Goal: Task Accomplishment & Management: Use online tool/utility

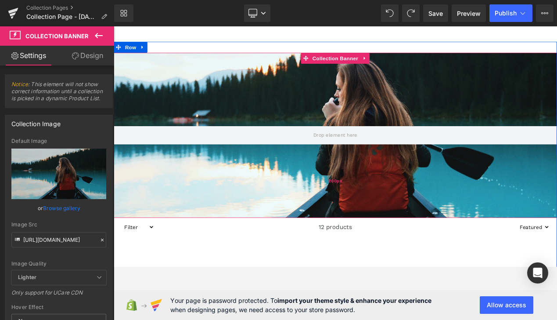
scroll to position [118, 0]
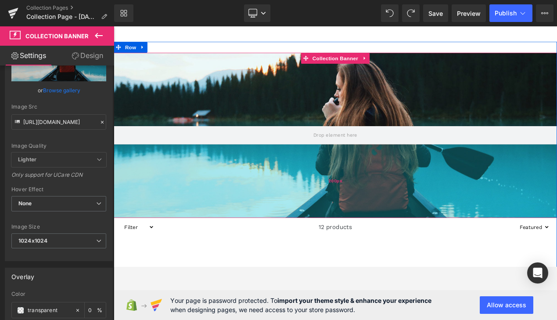
click at [345, 195] on div "200px" at bounding box center [379, 213] width 531 height 88
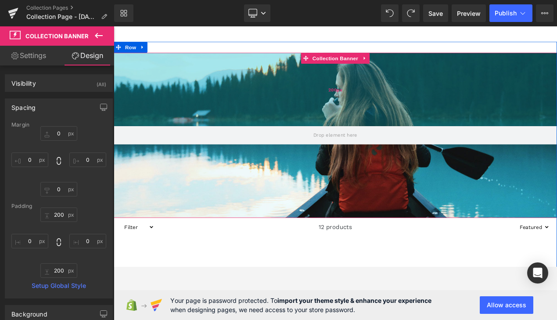
click at [157, 122] on div "200px" at bounding box center [379, 103] width 531 height 88
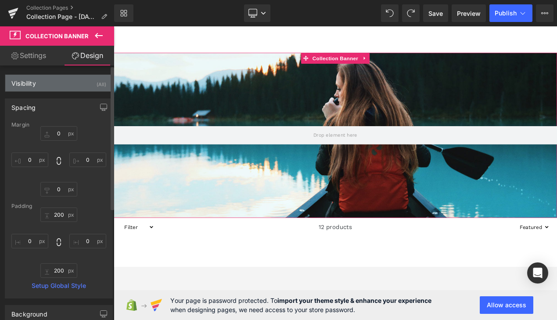
click at [52, 82] on div "Visibility (All)" at bounding box center [58, 83] width 107 height 17
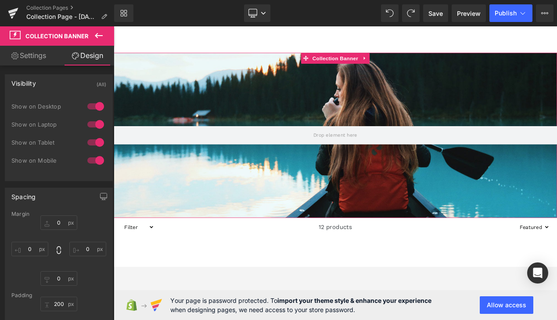
click at [38, 59] on link "Settings" at bounding box center [28, 56] width 57 height 20
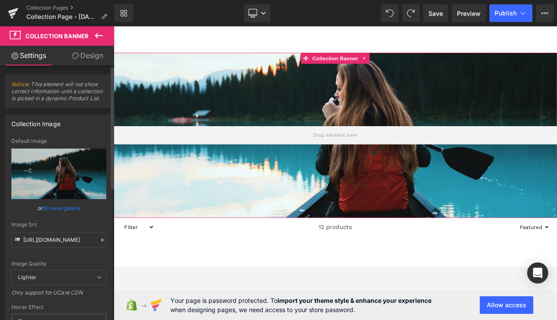
click at [47, 210] on link "Browse gallery" at bounding box center [61, 207] width 37 height 15
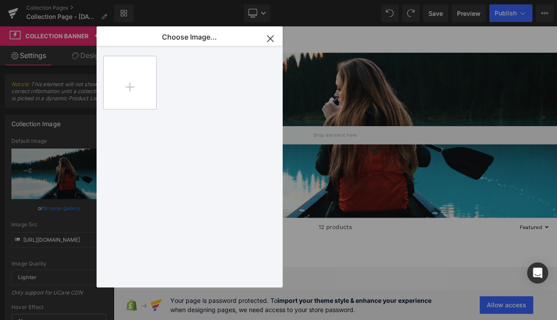
click at [138, 83] on input "file" at bounding box center [130, 82] width 53 height 53
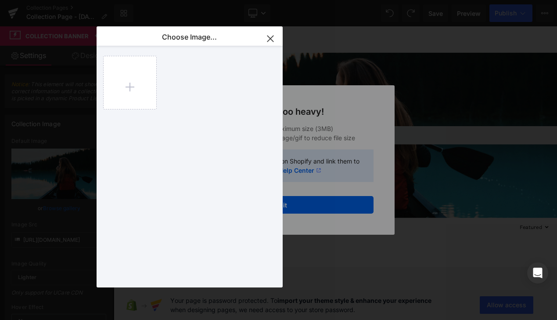
click at [158, 83] on div at bounding box center [194, 168] width 183 height 245
click at [140, 79] on input "file" at bounding box center [130, 82] width 53 height 53
type input "C:\fakepath\Untitled (1024 x 1024 px).jpg"
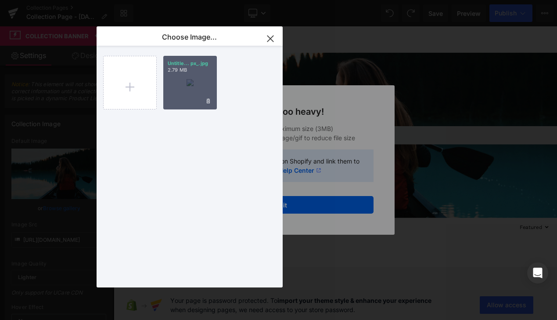
click at [200, 86] on div "Untitle... px_.jpg 2.79 MB" at bounding box center [190, 83] width 54 height 54
type input "[URL][DOMAIN_NAME]"
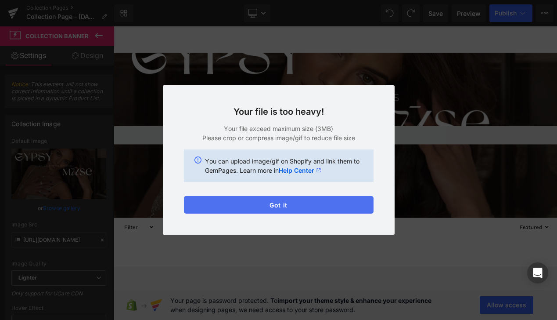
click at [238, 202] on button "Got it" at bounding box center [279, 205] width 190 height 18
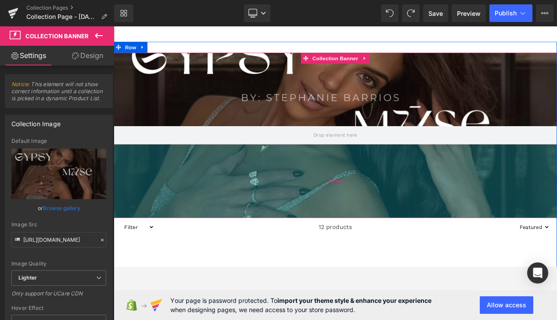
click at [279, 210] on div "200px" at bounding box center [379, 213] width 531 height 88
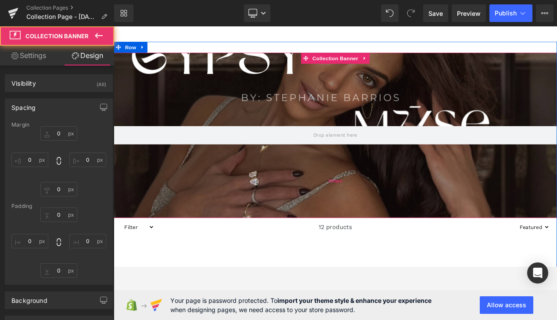
type input "0"
type input "200"
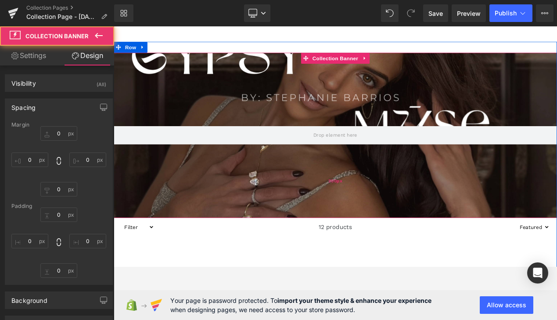
type input "0"
type input "200"
type input "0"
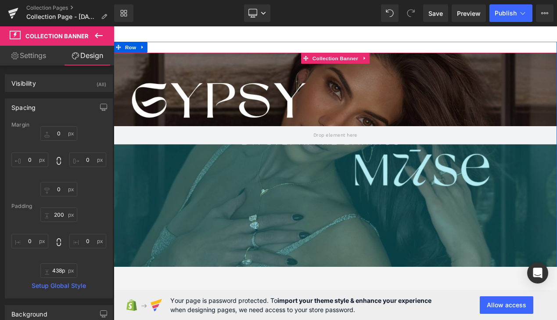
drag, startPoint x: 279, startPoint y: 210, endPoint x: 278, endPoint y: 331, distance: 121.2
drag, startPoint x: 292, startPoint y: 222, endPoint x: 289, endPoint y: 330, distance: 108.1
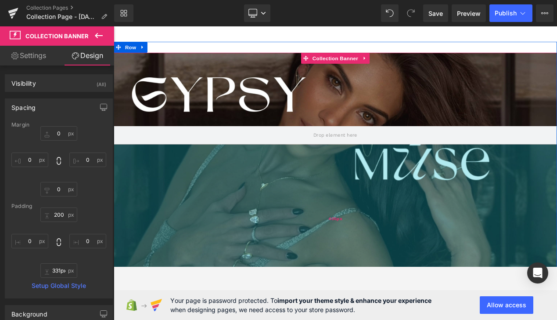
click at [289, 267] on div "406px" at bounding box center [379, 258] width 531 height 178
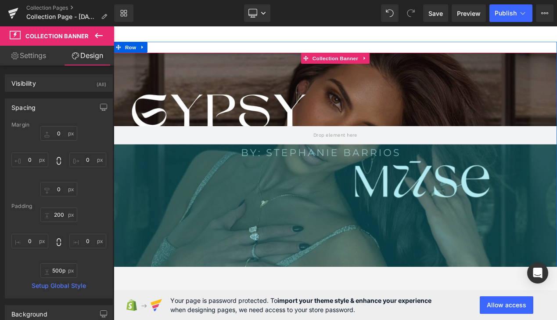
drag, startPoint x: 295, startPoint y: 239, endPoint x: 296, endPoint y: 363, distance: 124.3
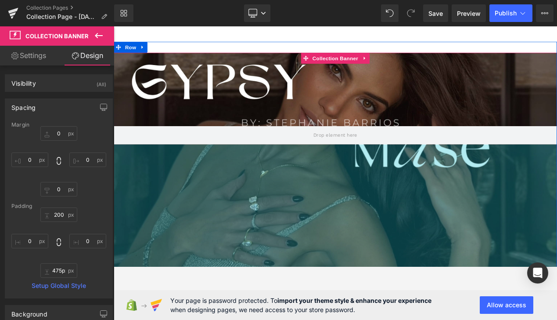
type input "502px"
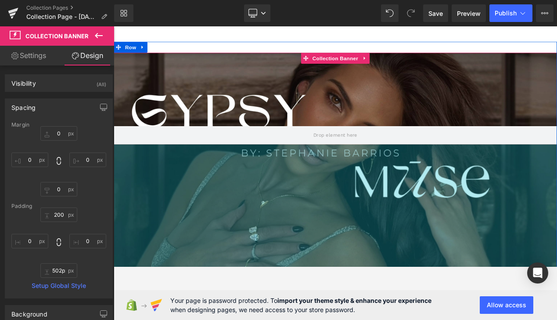
drag, startPoint x: 327, startPoint y: 241, endPoint x: 312, endPoint y: 375, distance: 135.2
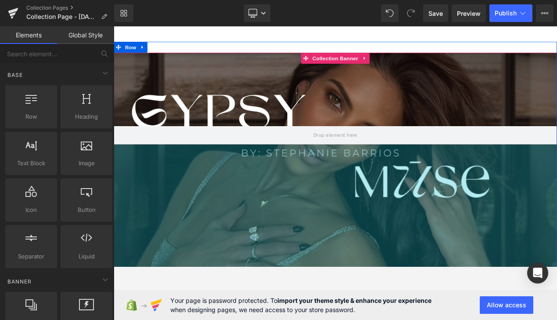
click at [359, 277] on div at bounding box center [336, 172] width 444 height 293
click at [513, 303] on button "Allow access" at bounding box center [507, 305] width 54 height 18
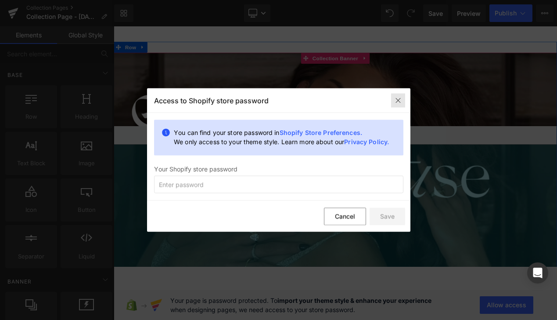
click at [399, 101] on img at bounding box center [398, 100] width 7 height 7
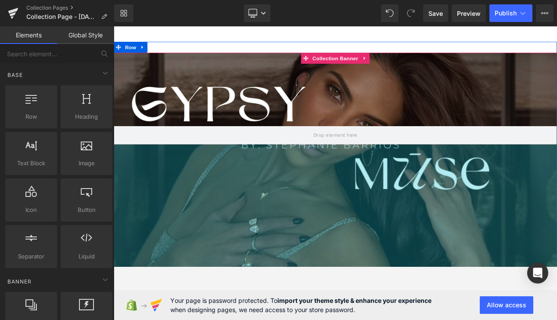
click at [331, 290] on div "Your page is password protected. To import your theme style & enhance your expe…" at bounding box center [329, 305] width 430 height 30
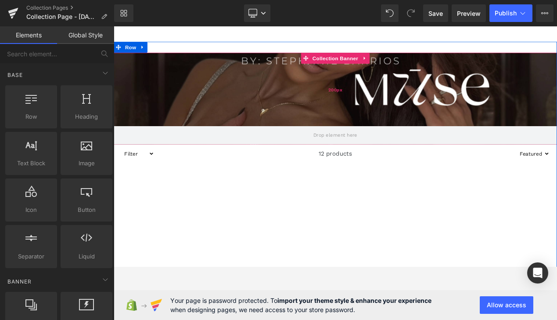
click at [264, 104] on div "200px" at bounding box center [379, 103] width 531 height 88
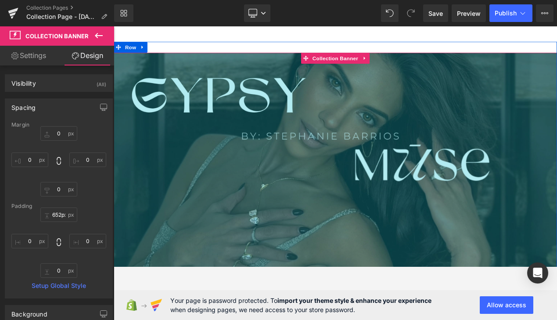
drag, startPoint x: 263, startPoint y: 114, endPoint x: 218, endPoint y: 322, distance: 212.9
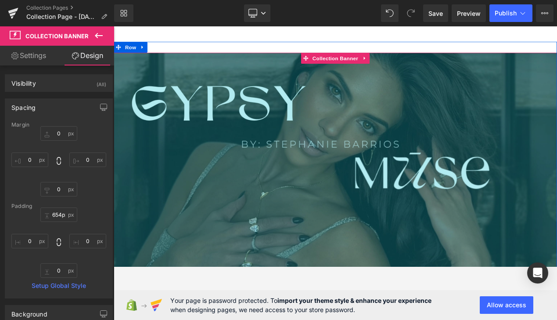
drag, startPoint x: 234, startPoint y: 268, endPoint x: 229, endPoint y: 382, distance: 113.4
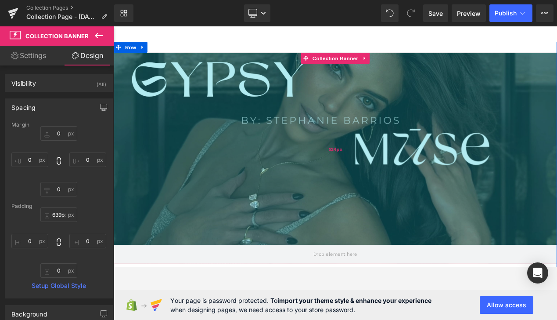
type input "647px"
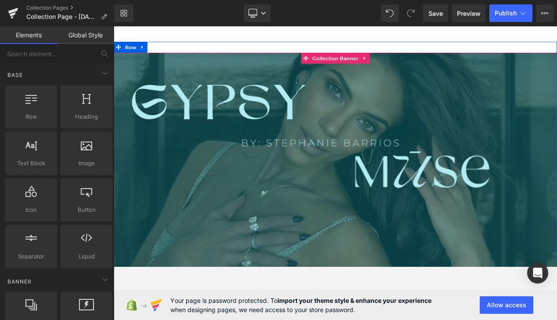
click at [230, 278] on div at bounding box center [336, 172] width 444 height 293
click at [231, 282] on div at bounding box center [336, 172] width 444 height 293
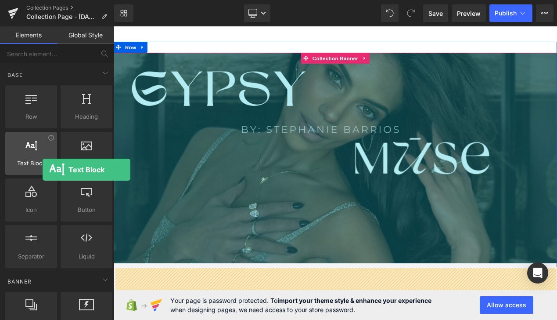
click at [43, 170] on div "Text Block texts, paragraphs, contents, blocks" at bounding box center [31, 153] width 52 height 43
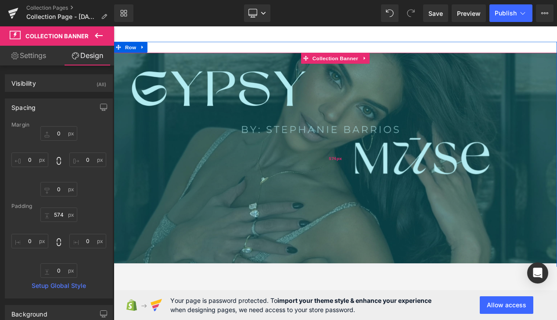
click at [270, 208] on div "574px" at bounding box center [379, 185] width 531 height 252
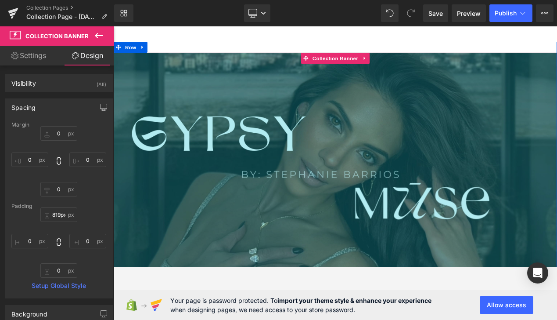
drag, startPoint x: 270, startPoint y: 206, endPoint x: 259, endPoint y: 371, distance: 165.5
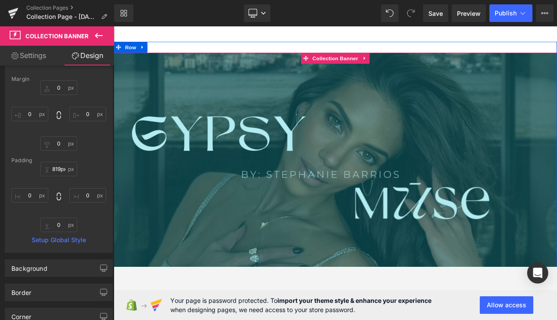
scroll to position [47, 0]
click at [59, 273] on div "Background" at bounding box center [58, 267] width 107 height 17
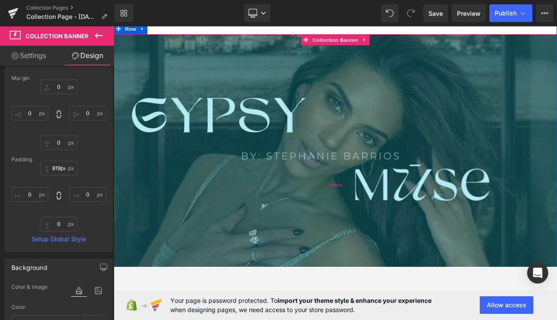
scroll to position [16, 0]
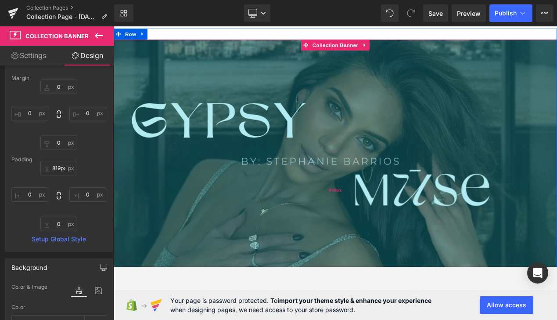
click at [437, 123] on div "819px" at bounding box center [379, 223] width 531 height 360
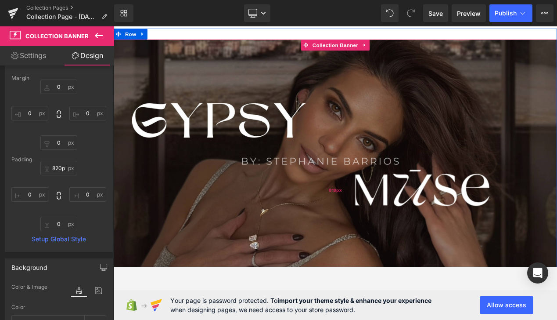
click at [155, 125] on div "819px" at bounding box center [379, 223] width 531 height 360
type input "821px"
click at [154, 94] on div "820px" at bounding box center [379, 223] width 531 height 360
click at [154, 94] on div "821px" at bounding box center [379, 223] width 531 height 361
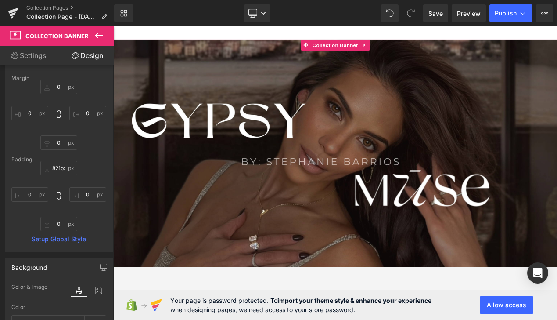
click at [44, 57] on link "Settings" at bounding box center [28, 56] width 57 height 20
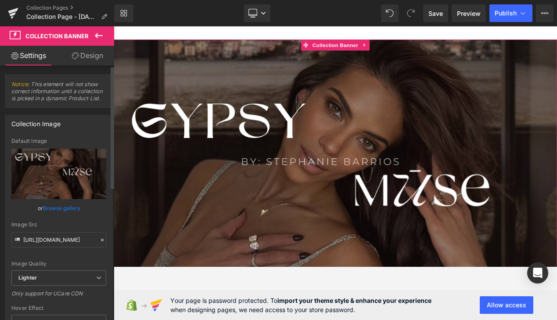
click at [70, 206] on link "Browse gallery" at bounding box center [61, 207] width 37 height 15
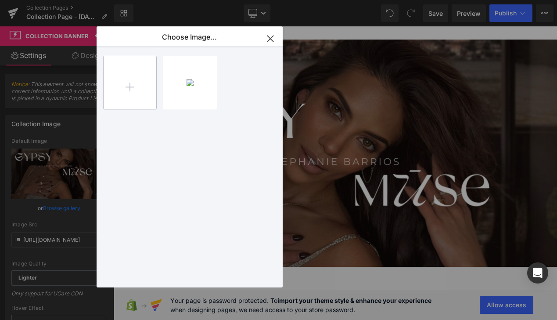
click at [134, 83] on input "file" at bounding box center [130, 82] width 53 height 53
type input "C:\fakepath\Untitled (1024 x 1024 px) (1).jpg"
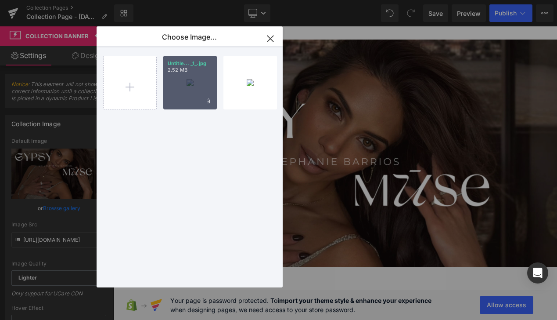
click at [177, 93] on div "Untitle... _1_.jpg 2.52 MB" at bounding box center [190, 83] width 54 height 54
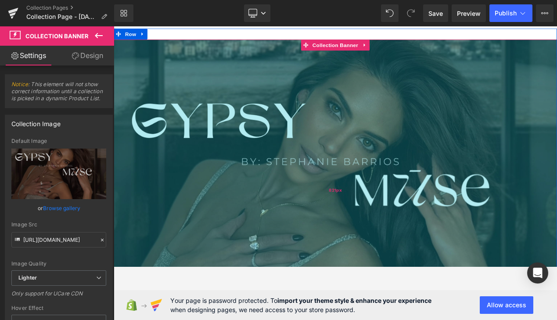
click at [410, 169] on div "821px" at bounding box center [379, 223] width 531 height 361
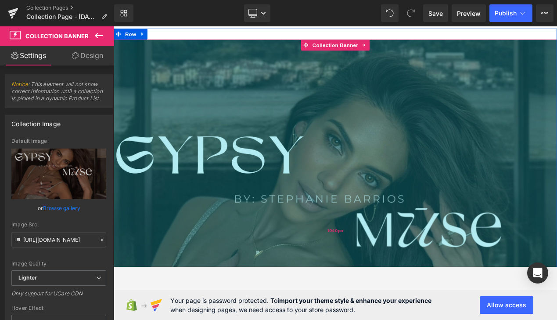
drag, startPoint x: 420, startPoint y: 161, endPoint x: 423, endPoint y: 252, distance: 91.0
click at [423, 252] on div "1040px" at bounding box center [379, 271] width 531 height 457
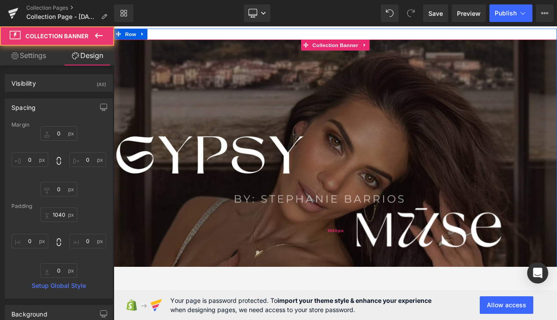
type input "1040px"
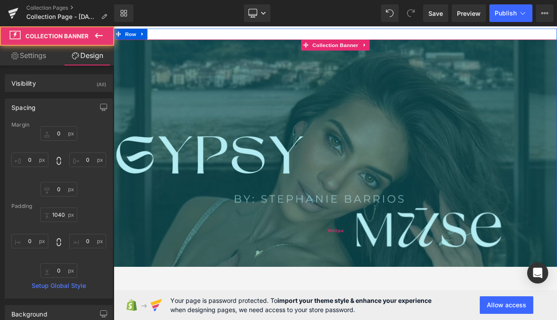
click at [249, 187] on div "1040px" at bounding box center [379, 271] width 531 height 457
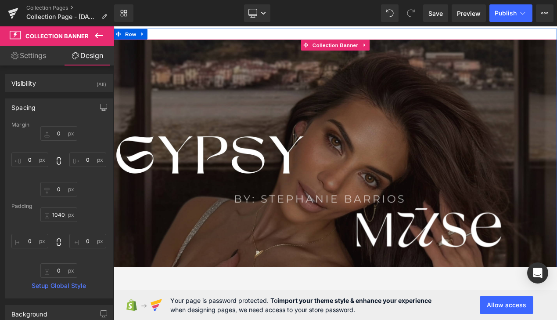
click at [44, 58] on link "Settings" at bounding box center [28, 56] width 57 height 20
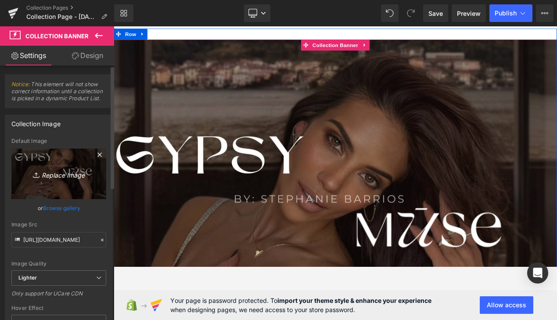
click at [75, 158] on link "Replace Image" at bounding box center [58, 173] width 95 height 51
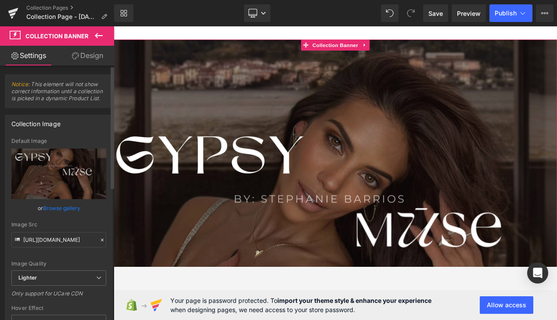
click at [61, 205] on link "Browse gallery" at bounding box center [61, 207] width 37 height 15
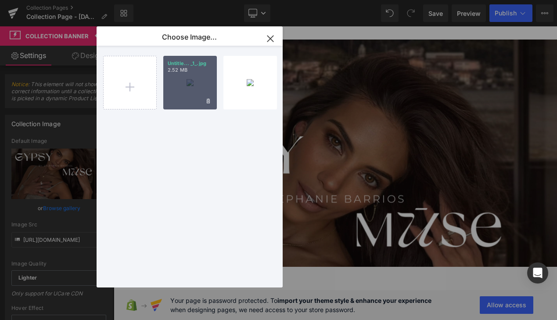
click at [171, 94] on div "Untitle... _1_.jpg 2.52 MB" at bounding box center [190, 83] width 54 height 54
type input "[URL][DOMAIN_NAME]"
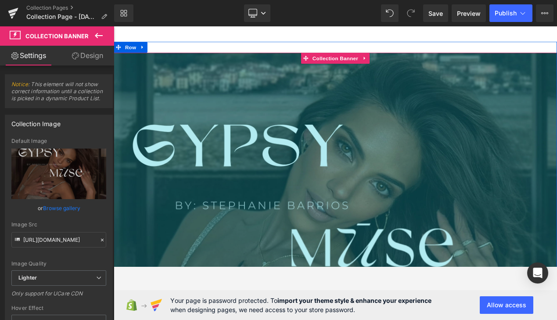
scroll to position [4, 0]
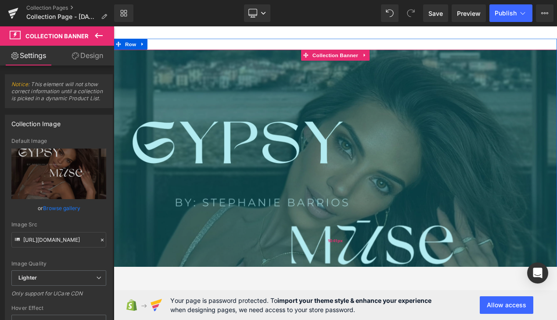
click at [557, 235] on div "1041px" at bounding box center [379, 283] width 531 height 457
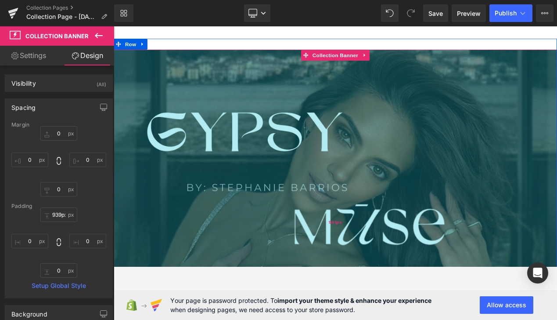
drag, startPoint x: 574, startPoint y: 161, endPoint x: 566, endPoint y: 116, distance: 45.7
click at [557, 116] on div "941px" at bounding box center [379, 261] width 531 height 413
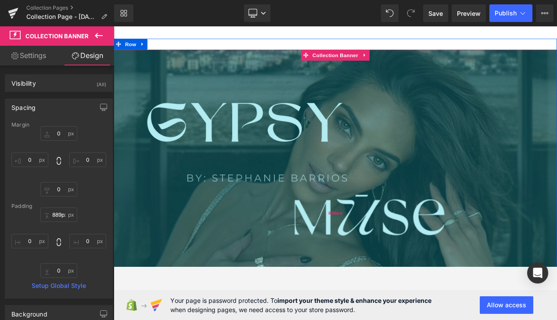
type input "888px"
drag, startPoint x: 566, startPoint y: 116, endPoint x: 572, endPoint y: 94, distance: 23.2
click at [557, 94] on div "888px" at bounding box center [379, 250] width 531 height 390
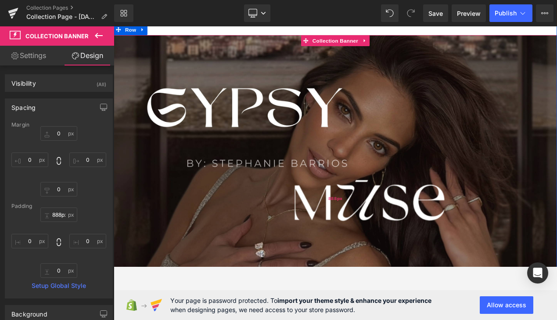
scroll to position [0, 0]
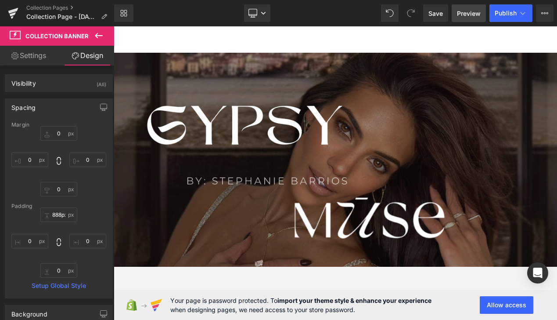
click at [470, 15] on span "Preview" at bounding box center [469, 13] width 24 height 9
click at [507, 314] on div "Your page is password protected. To import your theme style & enhance your expe…" at bounding box center [329, 305] width 430 height 30
click at [504, 309] on button "Allow access" at bounding box center [507, 305] width 54 height 18
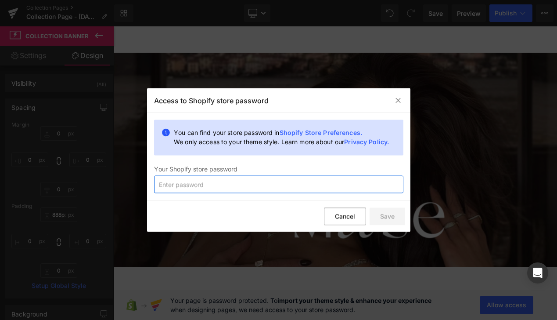
click at [304, 185] on input "text" at bounding box center [278, 185] width 249 height 18
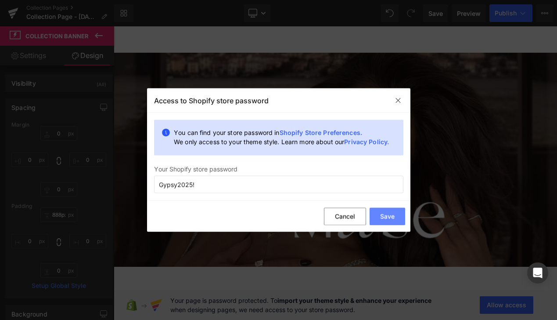
click at [393, 215] on button "Save" at bounding box center [388, 216] width 36 height 18
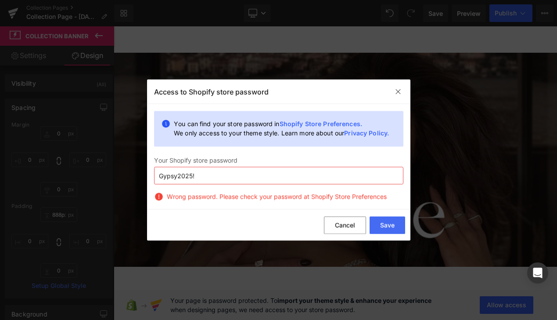
click at [231, 181] on input "Gypsy2025!" at bounding box center [278, 176] width 249 height 18
click at [385, 220] on button "Save" at bounding box center [388, 225] width 36 height 18
click at [332, 176] on input "6609899Teffy" at bounding box center [278, 176] width 249 height 18
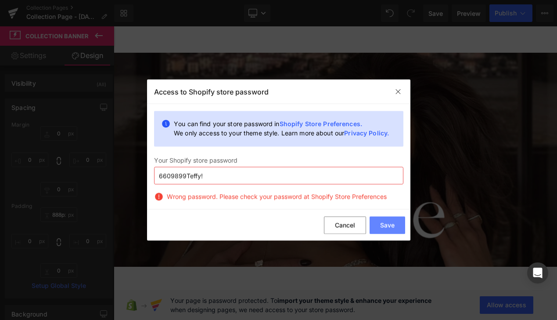
click at [395, 222] on button "Save" at bounding box center [388, 225] width 36 height 18
click at [320, 125] on link "Shopify Store Preferences." at bounding box center [321, 123] width 83 height 7
click at [270, 175] on input "6609899Teffy!" at bounding box center [278, 176] width 249 height 18
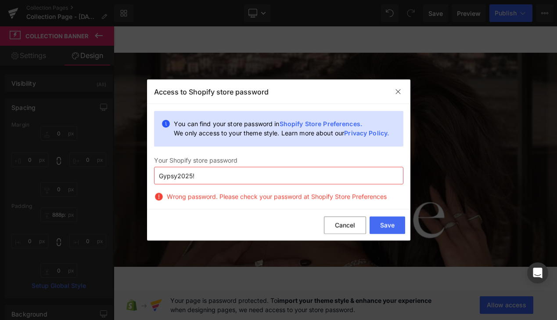
type input "Gypsy2025!"
click at [387, 225] on button "Save" at bounding box center [388, 225] width 36 height 18
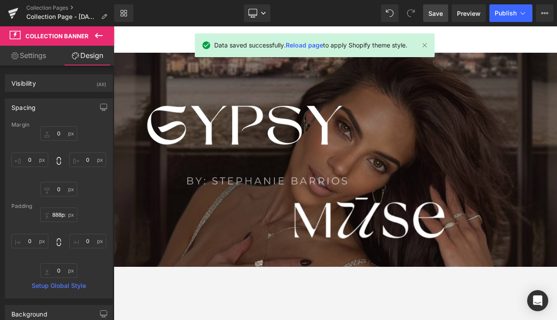
click at [427, 14] on link "Save" at bounding box center [435, 13] width 25 height 18
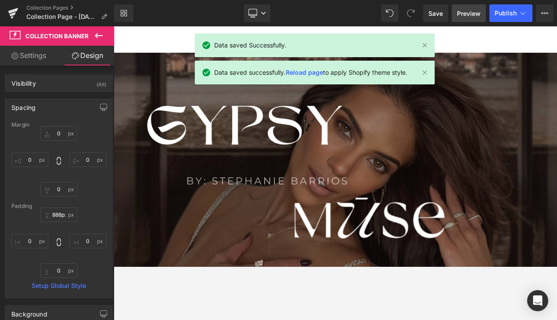
click at [472, 13] on span "Preview" at bounding box center [469, 13] width 24 height 9
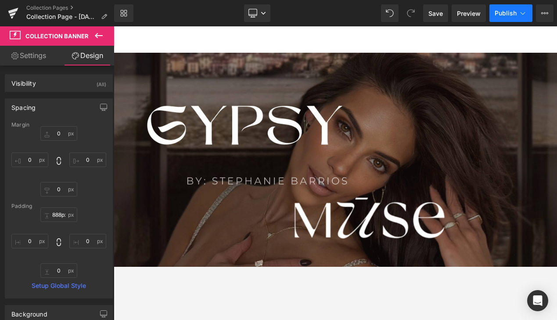
click at [503, 7] on button "Publish" at bounding box center [511, 13] width 43 height 18
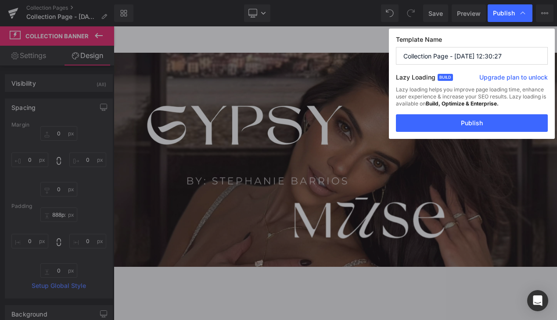
click at [504, 58] on input "Collection Page - [DATE] 12:30:27" at bounding box center [472, 56] width 152 height 18
click at [492, 130] on button "Publish" at bounding box center [472, 123] width 152 height 18
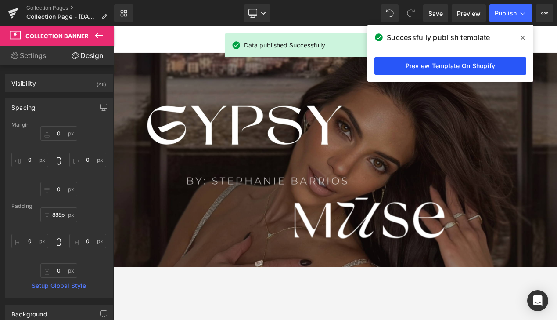
click at [430, 68] on link "Preview Template On Shopify" at bounding box center [451, 66] width 152 height 18
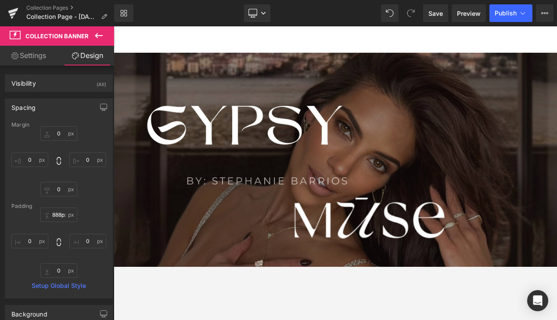
click at [385, 243] on div "Collection Banner 888px" at bounding box center [379, 265] width 531 height 412
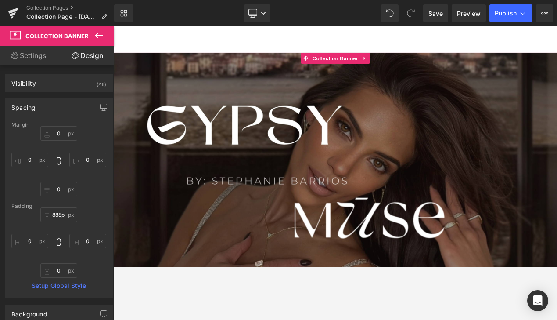
click at [46, 57] on link "Settings" at bounding box center [28, 56] width 57 height 20
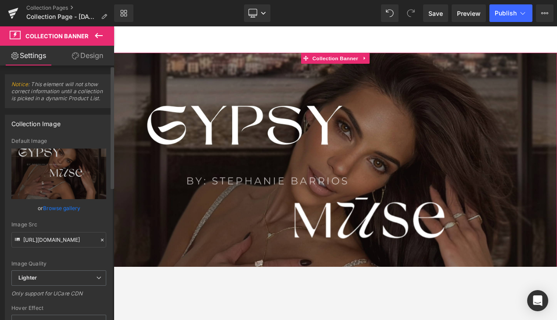
click at [64, 206] on link "Browse gallery" at bounding box center [61, 207] width 37 height 15
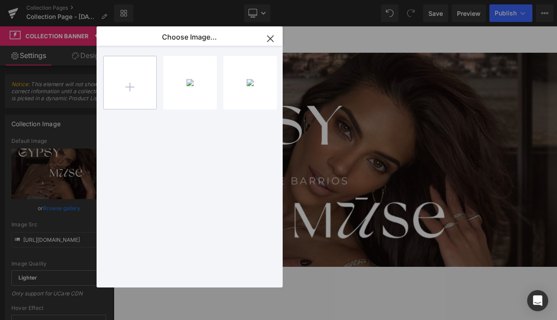
click at [131, 89] on input "file" at bounding box center [130, 82] width 53 height 53
type input "C:\fakepath\Untitled (1024 x 1024 px) (2).jpg"
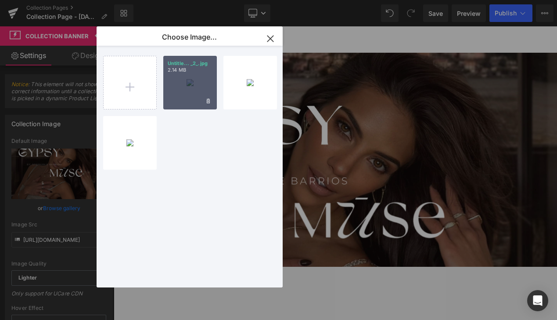
click at [176, 80] on div "Untitle... _2_.jpg 2.14 MB" at bounding box center [190, 83] width 54 height 54
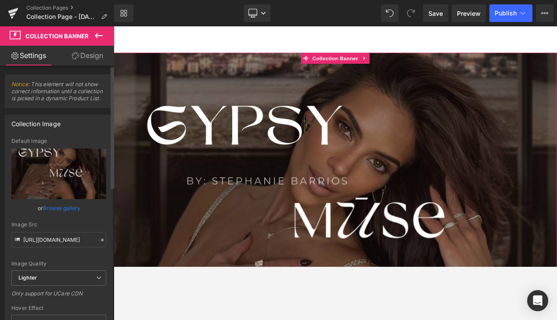
click at [60, 209] on link "Browse gallery" at bounding box center [61, 207] width 37 height 15
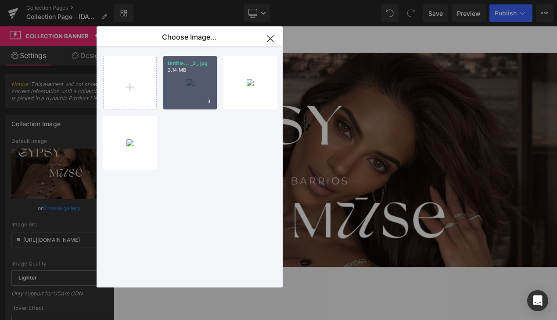
click at [181, 93] on div "Untitle... _2_.jpg 2.14 MB" at bounding box center [190, 83] width 54 height 54
type input "[URL][DOMAIN_NAME]"
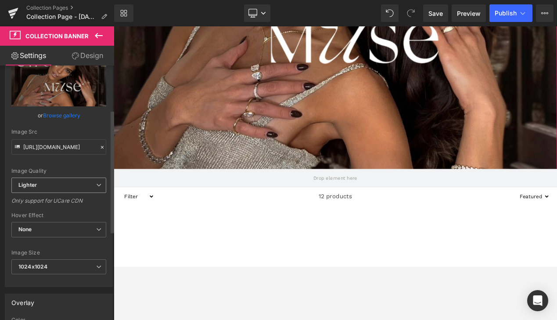
scroll to position [92, 0]
click at [35, 192] on span "Lighter" at bounding box center [58, 185] width 95 height 15
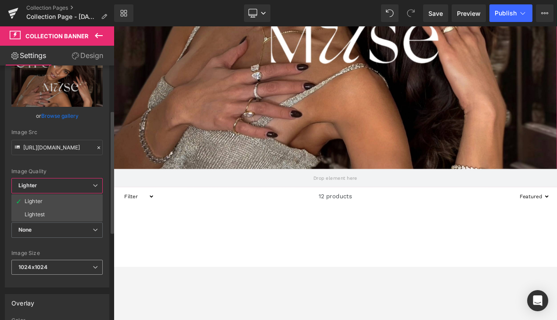
click at [42, 270] on b "1024x1024" at bounding box center [32, 267] width 29 height 7
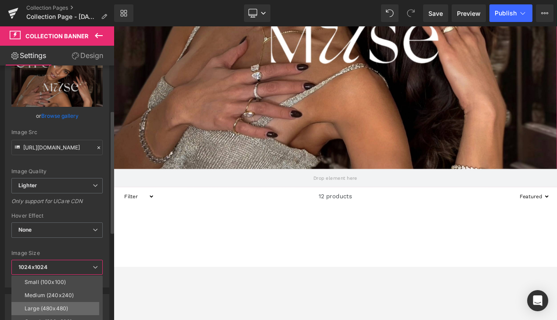
drag, startPoint x: 42, startPoint y: 270, endPoint x: 44, endPoint y: 310, distance: 40.5
click at [44, 279] on div "1024x1024 Small (100x100) Medium (240x240) Large (480x480) Grande (600x600) 102…" at bounding box center [56, 270] width 91 height 20
click at [47, 312] on li "Large (480x480)" at bounding box center [58, 308] width 95 height 13
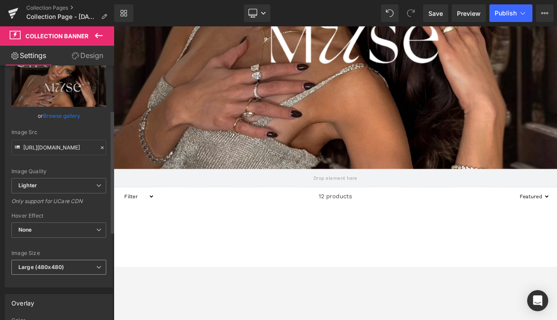
click at [47, 268] on b "Large (480x480)" at bounding box center [41, 267] width 46 height 7
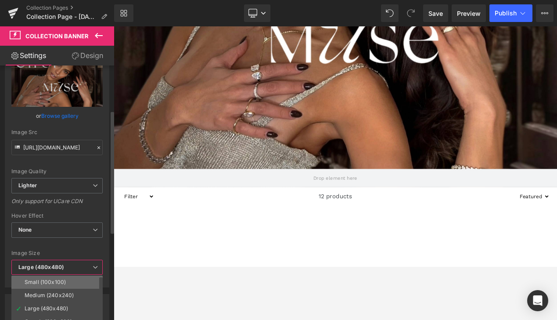
click at [51, 282] on div "Small (100x100)" at bounding box center [45, 282] width 41 height 6
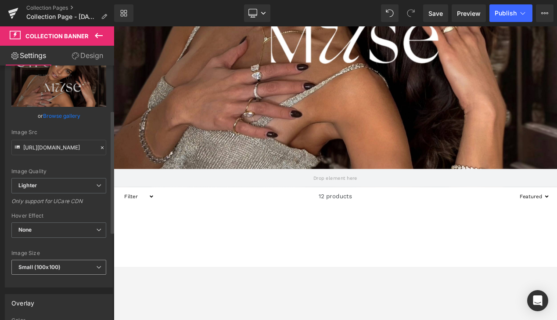
click at [49, 267] on b "Small (100x100)" at bounding box center [39, 267] width 42 height 7
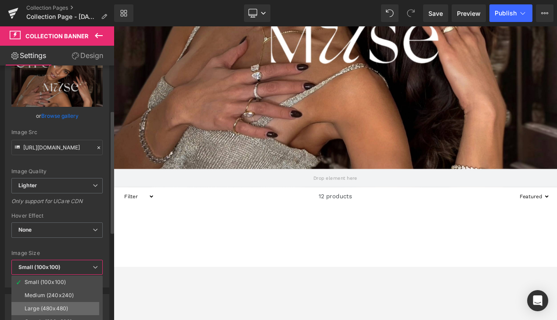
click at [49, 307] on div "Large (480x480)" at bounding box center [46, 308] width 43 height 6
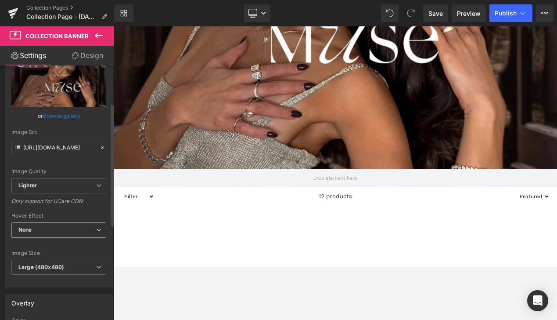
scroll to position [0, 0]
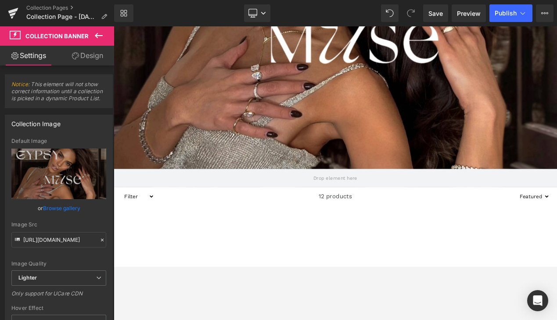
click at [184, 137] on div "Collection Banner 888px" at bounding box center [379, 14] width 531 height 412
click at [182, 136] on div "Collection Banner 888px" at bounding box center [379, 14] width 531 height 412
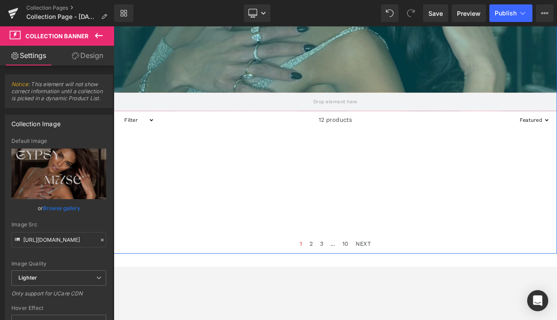
drag, startPoint x: 183, startPoint y: 139, endPoint x: 187, endPoint y: 45, distance: 93.7
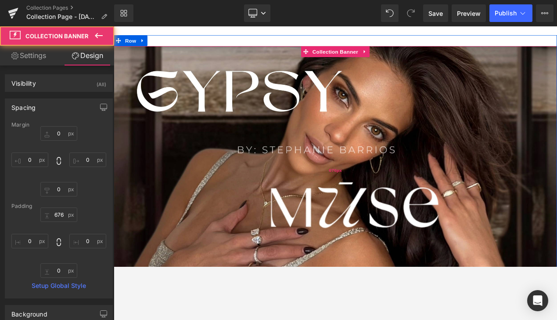
scroll to position [7, 0]
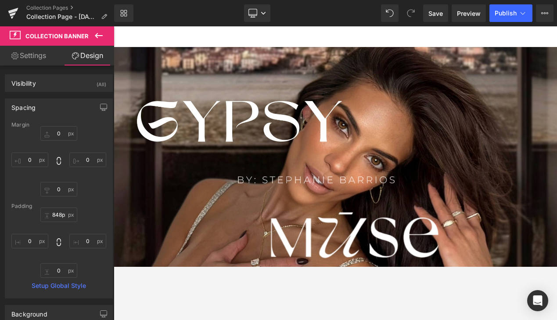
type input "849px"
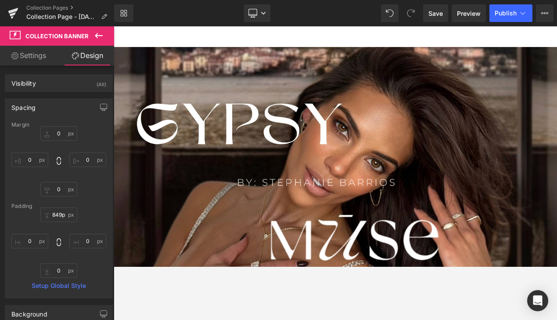
drag, startPoint x: 236, startPoint y: 109, endPoint x: 234, endPoint y: 185, distance: 76.0
click at [234, 185] on div "Collection Banner 849px" at bounding box center [379, 249] width 531 height 395
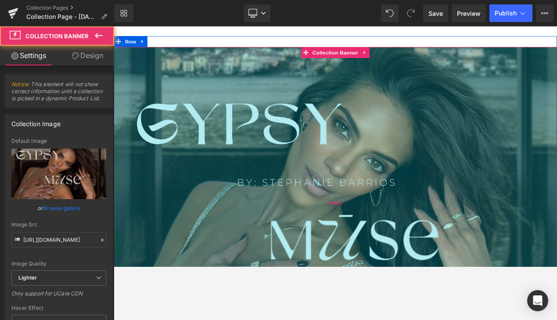
drag, startPoint x: 234, startPoint y: 185, endPoint x: 232, endPoint y: 147, distance: 38.7
click at [233, 147] on div "Collection Banner 849px" at bounding box center [379, 249] width 531 height 395
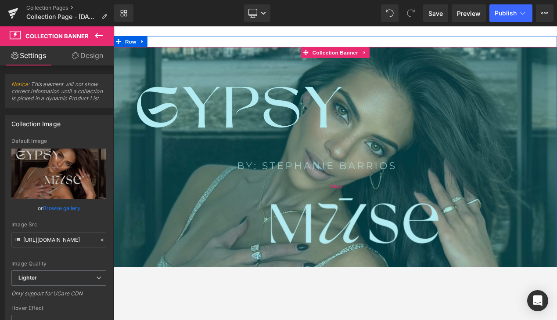
drag, startPoint x: 334, startPoint y: 199, endPoint x: 333, endPoint y: 159, distance: 40.4
click at [333, 159] on div "758px" at bounding box center [379, 218] width 531 height 333
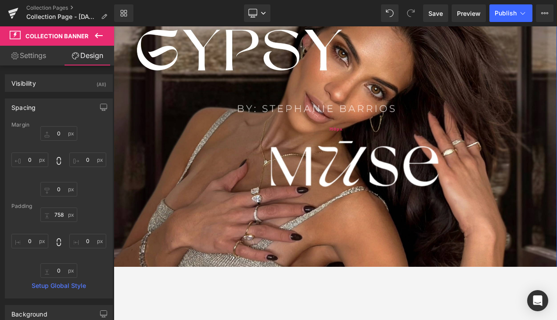
scroll to position [76, 0]
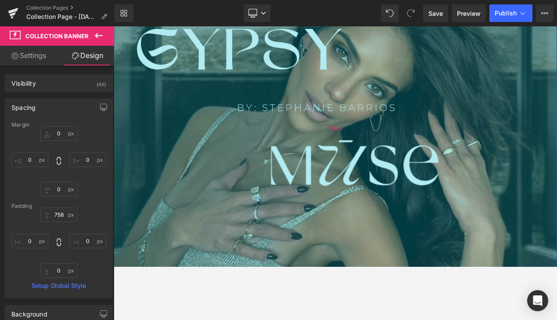
type input "758px"
click at [217, 106] on div "758px" at bounding box center [379, 148] width 531 height 333
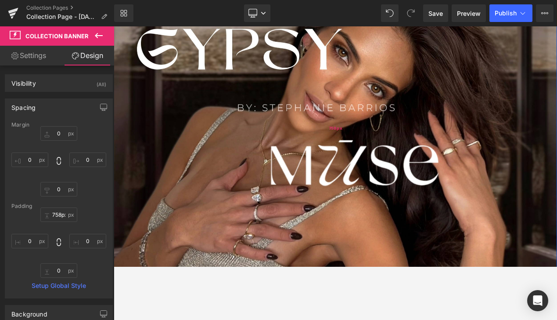
click at [236, 114] on div "758px" at bounding box center [379, 148] width 531 height 333
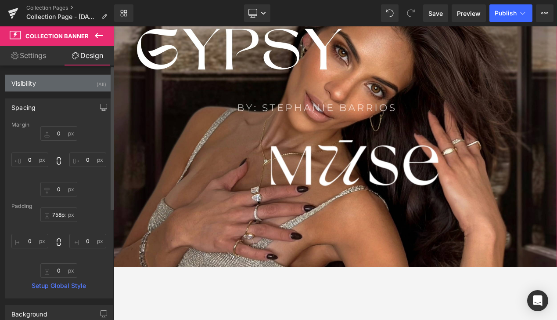
click at [43, 84] on div "Visibility (All)" at bounding box center [58, 83] width 107 height 17
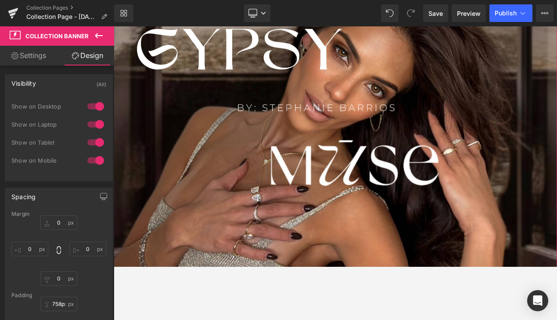
click at [31, 62] on link "Settings" at bounding box center [28, 56] width 57 height 20
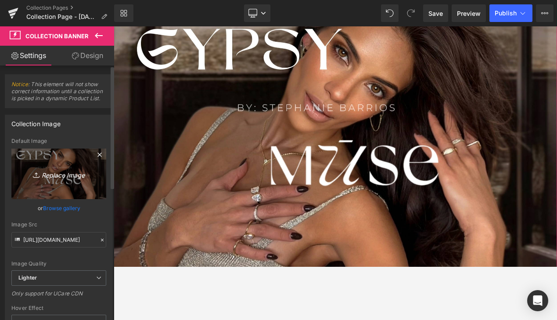
click at [48, 171] on icon "Replace Image" at bounding box center [59, 173] width 70 height 11
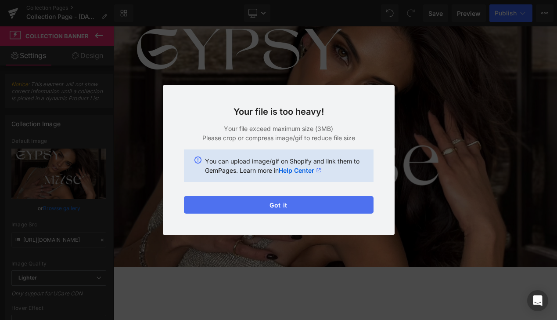
click at [322, 205] on button "Got it" at bounding box center [279, 205] width 190 height 18
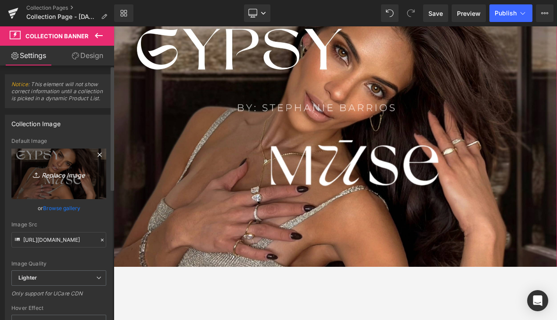
click at [71, 184] on link "Replace Image" at bounding box center [58, 173] width 95 height 51
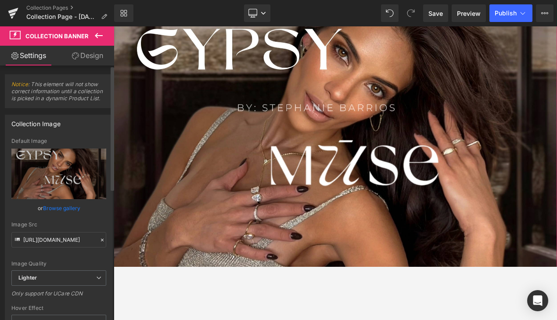
click at [57, 210] on link "Browse gallery" at bounding box center [61, 207] width 37 height 15
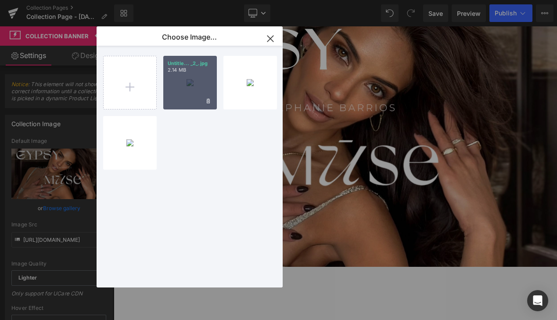
click at [171, 87] on div "Untitle... _2_.jpg 2.14 MB" at bounding box center [190, 83] width 54 height 54
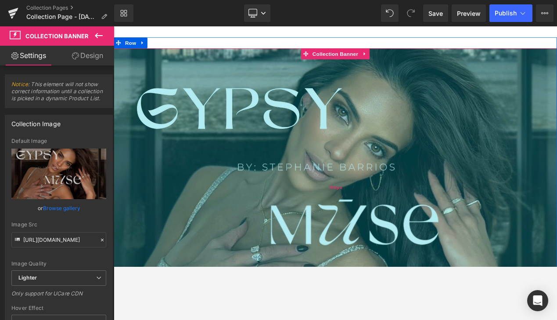
scroll to position [4, 0]
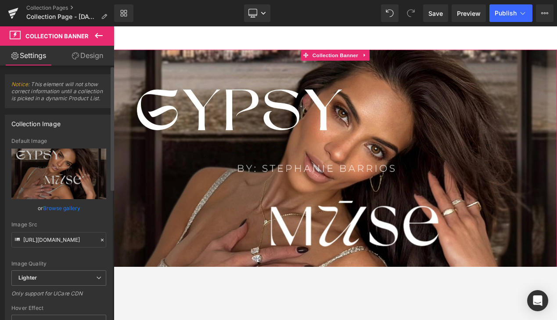
click at [65, 206] on link "Browse gallery" at bounding box center [61, 207] width 37 height 15
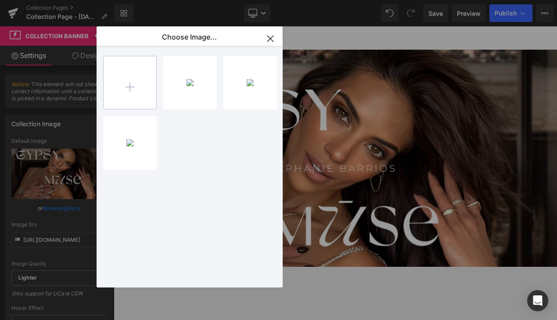
click at [123, 83] on input "file" at bounding box center [130, 82] width 53 height 53
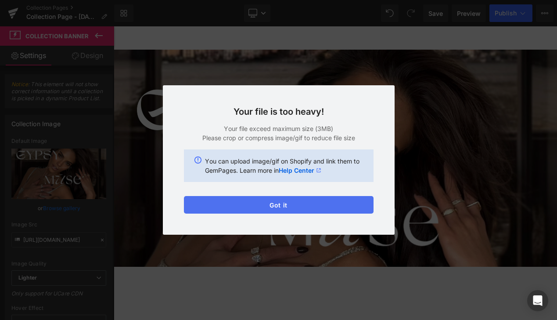
click at [340, 0] on div "Text Color Highlight Color #333333 Choose Image... Back to Library Insert Untit…" at bounding box center [278, 0] width 557 height 0
click at [340, 208] on button "Got it" at bounding box center [279, 205] width 190 height 18
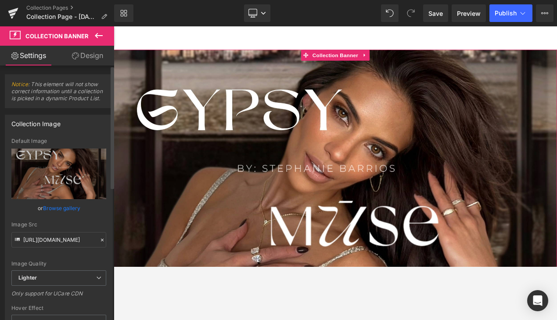
click at [64, 213] on link "Browse gallery" at bounding box center [61, 207] width 37 height 15
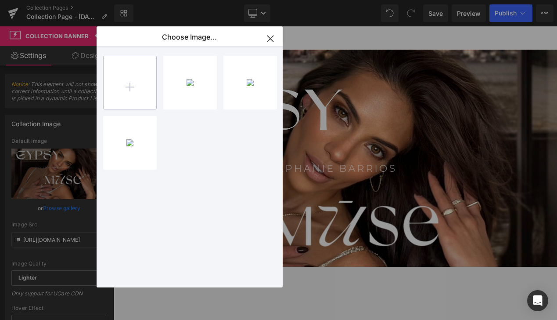
click at [107, 98] on input "file" at bounding box center [130, 82] width 53 height 53
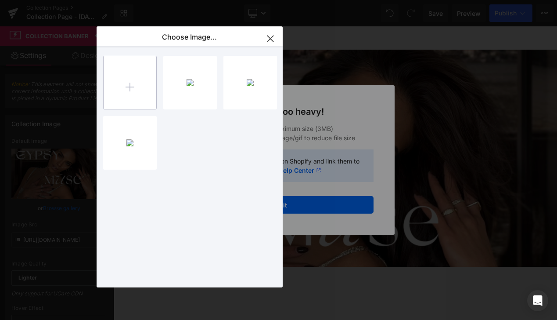
click at [119, 79] on input "file" at bounding box center [130, 82] width 53 height 53
click at [118, 96] on input "file" at bounding box center [130, 82] width 53 height 53
type input "C:\fakepath\1.jpg"
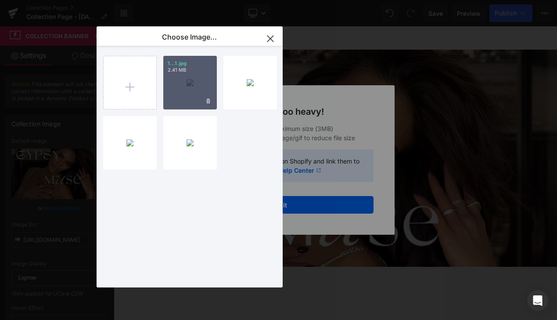
click at [182, 80] on div "1...1.jpg 2.41 MB" at bounding box center [190, 83] width 54 height 54
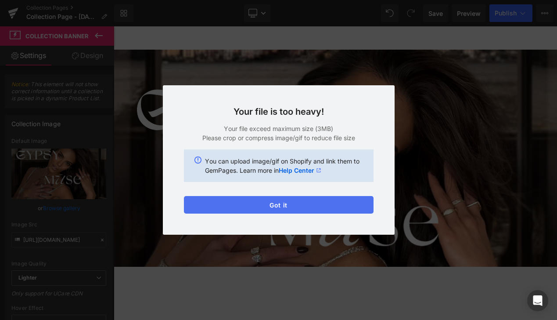
click at [250, 202] on button "Got it" at bounding box center [279, 205] width 190 height 18
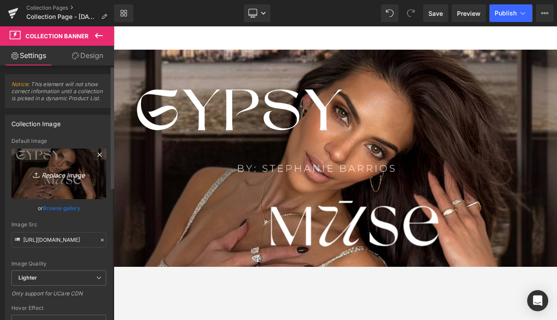
click at [56, 170] on icon "Replace Image" at bounding box center [59, 173] width 70 height 11
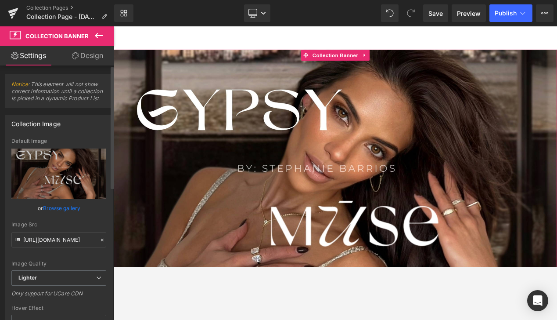
click at [48, 213] on link "Browse gallery" at bounding box center [61, 207] width 37 height 15
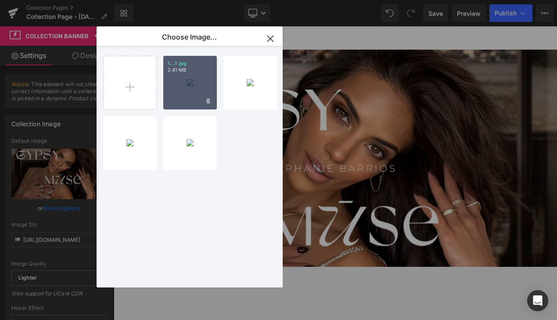
click at [190, 82] on div "1...1.jpg 2.41 MB" at bounding box center [190, 83] width 54 height 54
type input "[URL][DOMAIN_NAME]"
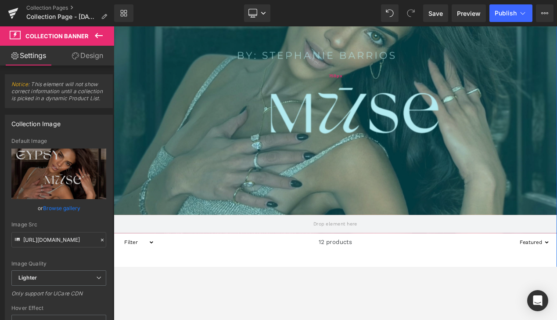
scroll to position [116, 0]
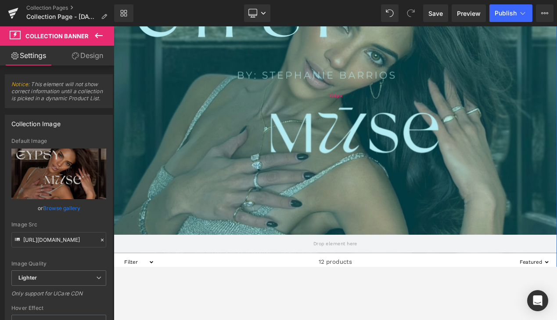
click at [219, 233] on div "758px" at bounding box center [379, 109] width 531 height 333
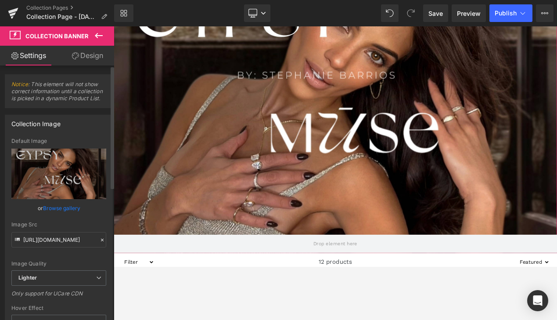
click at [51, 210] on link "Browse gallery" at bounding box center [61, 207] width 37 height 15
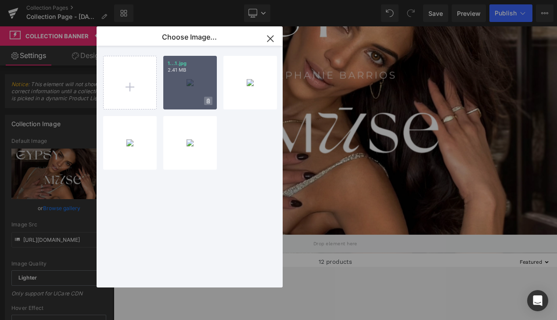
click at [208, 103] on icon at bounding box center [208, 101] width 3 height 6
click at [208, 103] on span "No" at bounding box center [201, 100] width 22 height 9
click at [211, 103] on span at bounding box center [208, 101] width 8 height 8
click at [178, 94] on div "Delete image? Yes No" at bounding box center [190, 83] width 54 height 54
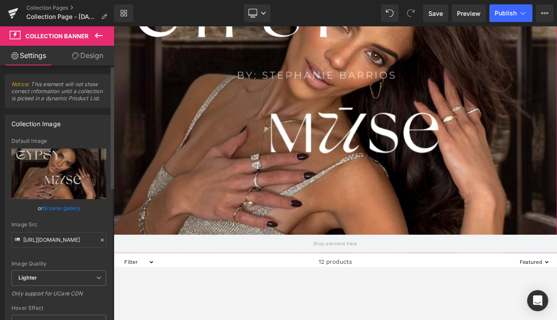
click at [72, 210] on link "Browse gallery" at bounding box center [61, 207] width 37 height 15
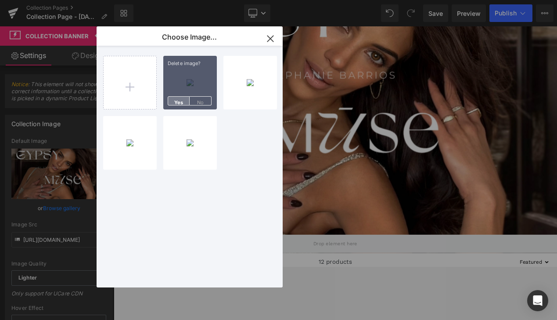
click at [173, 98] on span "Yes" at bounding box center [179, 100] width 22 height 9
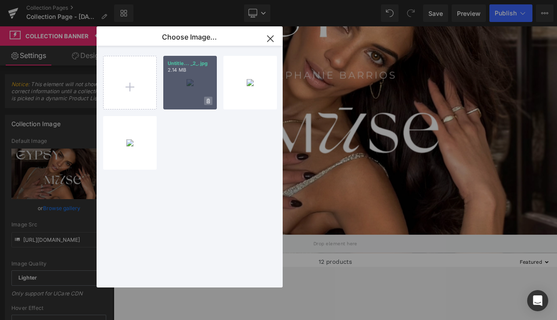
click at [208, 100] on icon at bounding box center [208, 100] width 3 height 5
click at [175, 101] on span "Yes" at bounding box center [179, 100] width 22 height 9
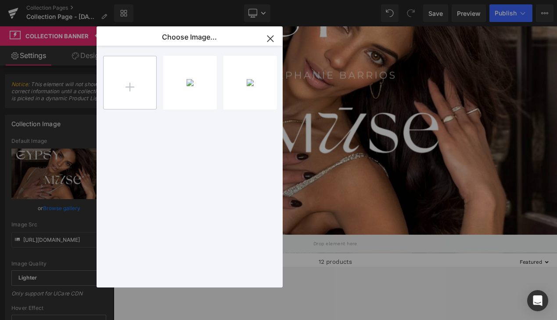
click at [140, 78] on input "file" at bounding box center [130, 82] width 53 height 53
type input "C:\fakepath\Untitled (1024 x 1024 px) (1).jpg"
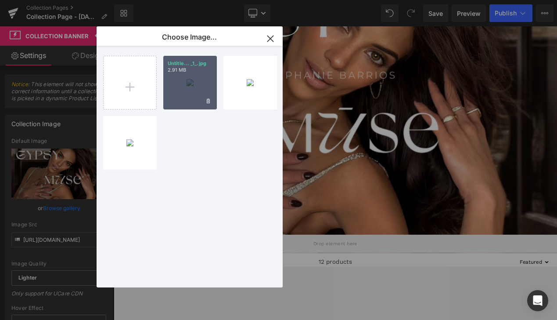
click at [195, 61] on p "Untitle... _1_.jpg" at bounding box center [190, 63] width 45 height 7
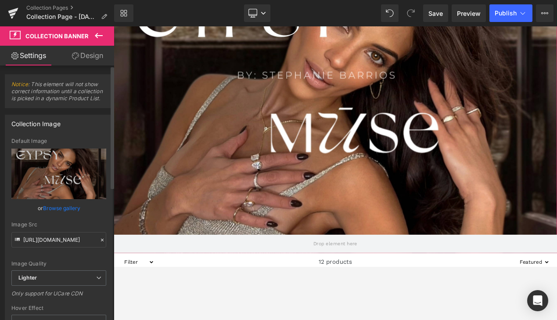
click at [62, 203] on link "Browse gallery" at bounding box center [61, 207] width 37 height 15
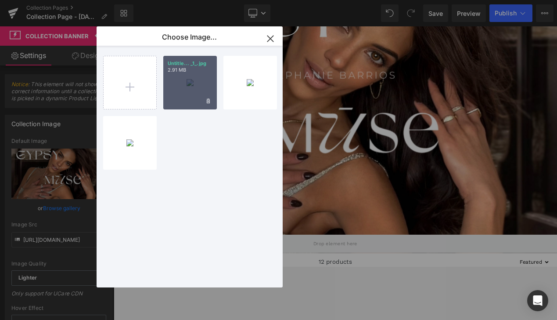
click at [178, 89] on div "Untitle... _1_.jpg 2.91 MB" at bounding box center [190, 83] width 54 height 54
type input "[URL][DOMAIN_NAME]"
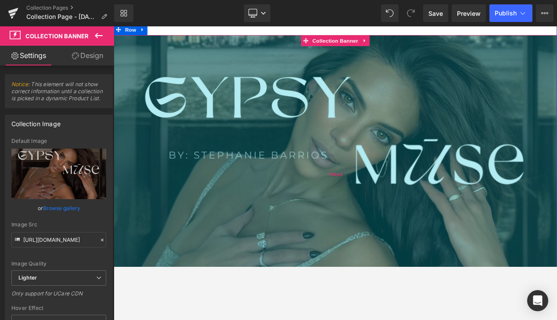
scroll to position [14, 0]
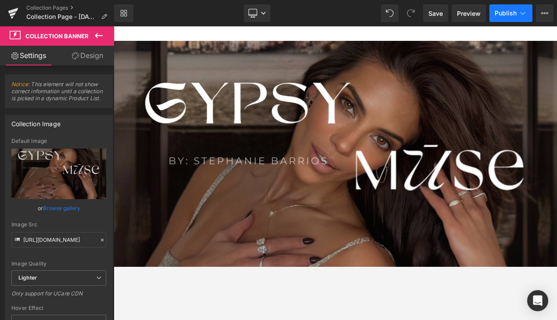
click at [501, 15] on span "Publish" at bounding box center [506, 13] width 22 height 7
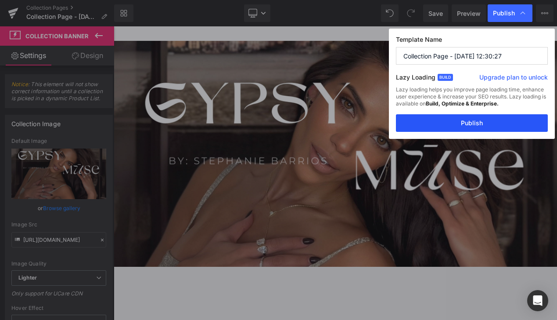
click at [467, 124] on button "Publish" at bounding box center [472, 123] width 152 height 18
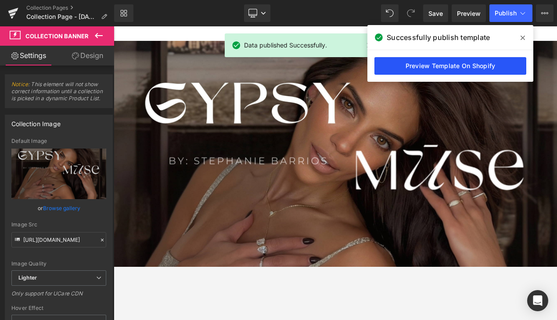
click at [463, 62] on link "Preview Template On Shopify" at bounding box center [451, 66] width 152 height 18
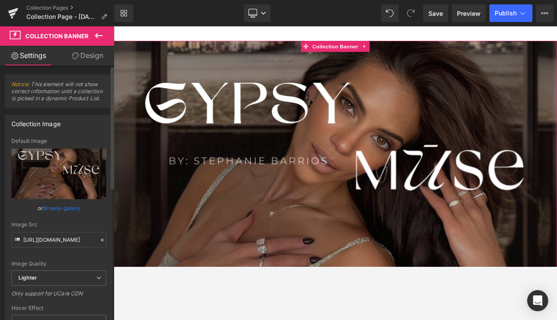
click at [76, 204] on link "Browse gallery" at bounding box center [61, 207] width 37 height 15
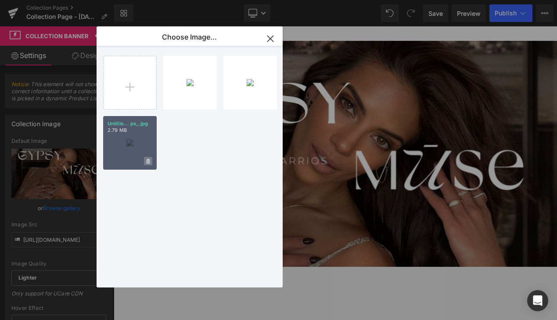
click at [148, 162] on icon at bounding box center [148, 161] width 3 height 5
click at [120, 159] on span "Yes" at bounding box center [119, 160] width 22 height 9
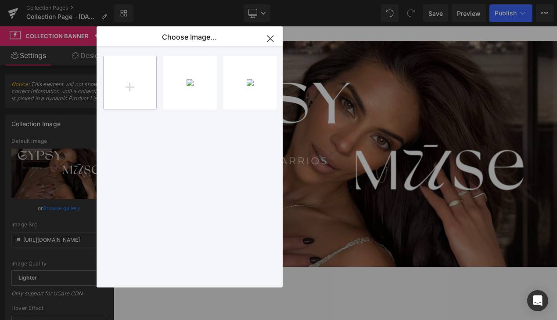
click at [137, 91] on input "file" at bounding box center [130, 82] width 53 height 53
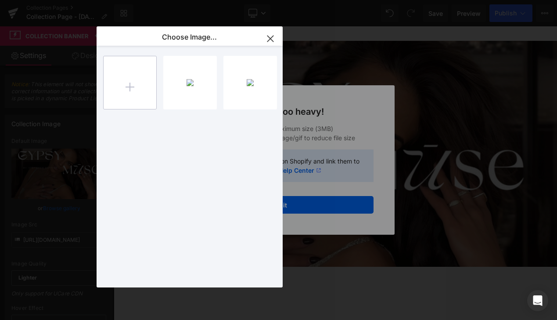
click at [137, 83] on input "file" at bounding box center [130, 82] width 53 height 53
type input "C:\fakepath\Untitled (1024 x 1024 px) (1).jpg"
click at [268, 43] on icon "button" at bounding box center [271, 39] width 14 height 14
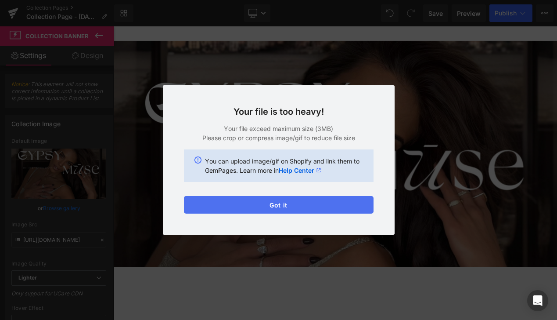
click at [246, 213] on button "Got it" at bounding box center [279, 205] width 190 height 18
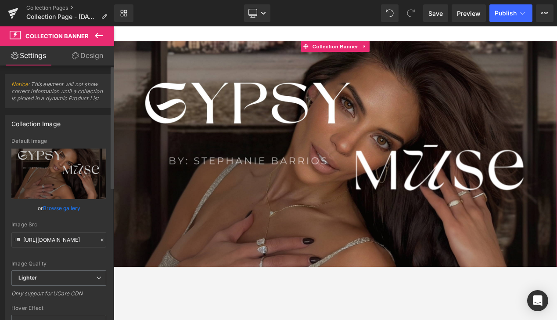
click at [67, 209] on link "Browse gallery" at bounding box center [61, 207] width 37 height 15
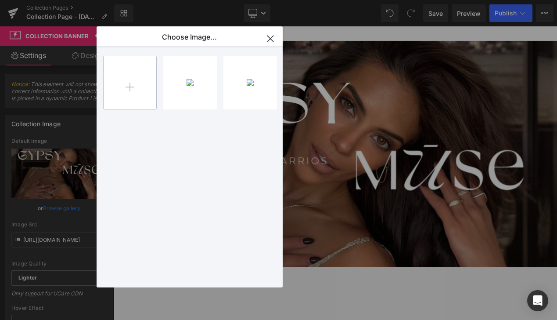
click at [135, 74] on input "file" at bounding box center [130, 82] width 53 height 53
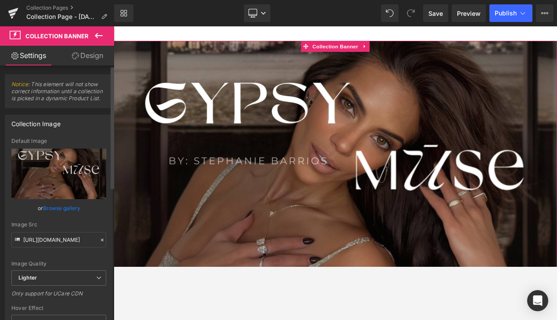
click at [57, 207] on link "Browse gallery" at bounding box center [61, 207] width 37 height 15
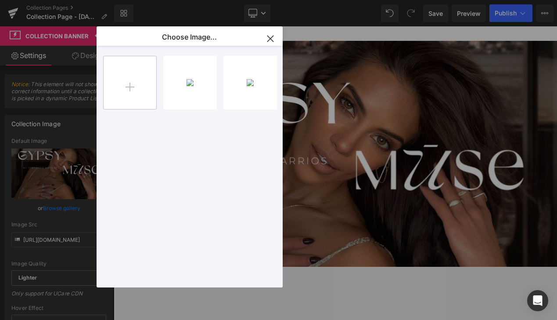
click at [130, 84] on input "file" at bounding box center [130, 82] width 53 height 53
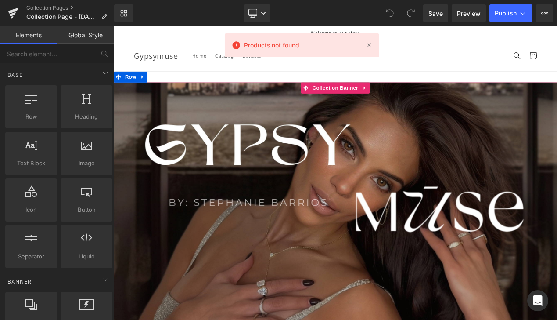
click at [227, 162] on div at bounding box center [379, 271] width 531 height 355
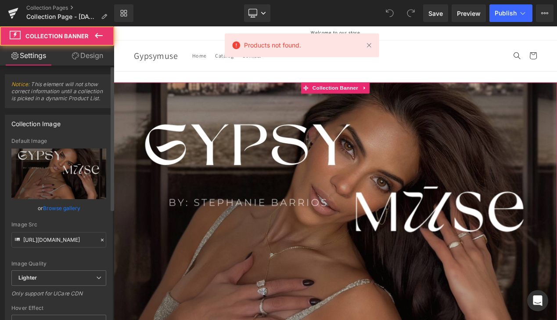
click at [72, 207] on link "Browse gallery" at bounding box center [61, 207] width 37 height 15
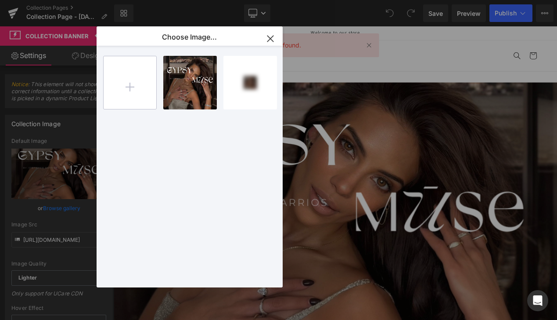
click at [134, 76] on input "file" at bounding box center [130, 82] width 53 height 53
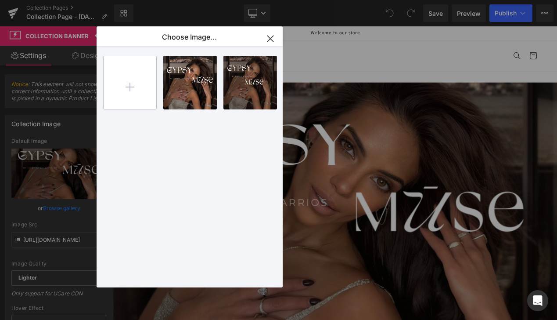
click at [138, 83] on input "file" at bounding box center [130, 82] width 53 height 53
type input "C:\fakepath\Untitled (1024 x 1024 px) (2).jpg"
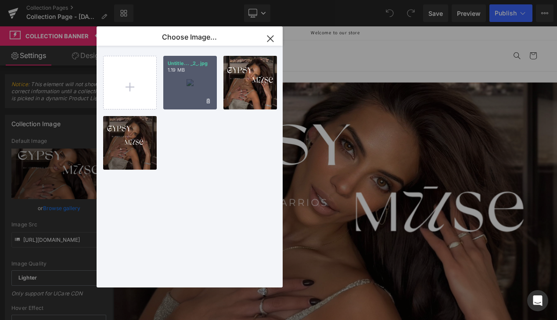
click at [179, 87] on div "Untitle... _2_.jpg 1.19 MB" at bounding box center [190, 83] width 54 height 54
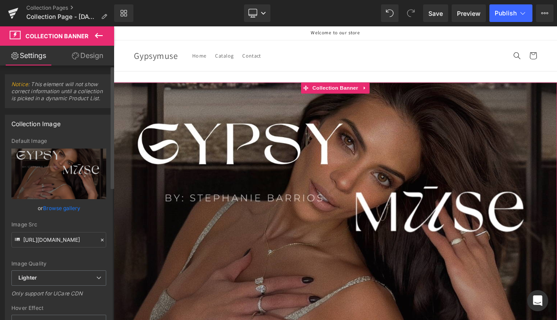
click at [61, 206] on link "Browse gallery" at bounding box center [61, 207] width 37 height 15
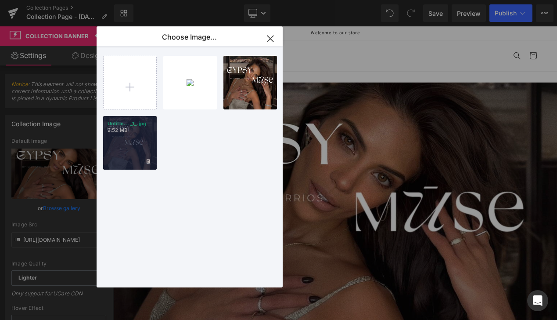
click at [130, 145] on div "Untitle... _1_.jpg 2.52 MB" at bounding box center [130, 143] width 54 height 54
type input "[URL][DOMAIN_NAME]"
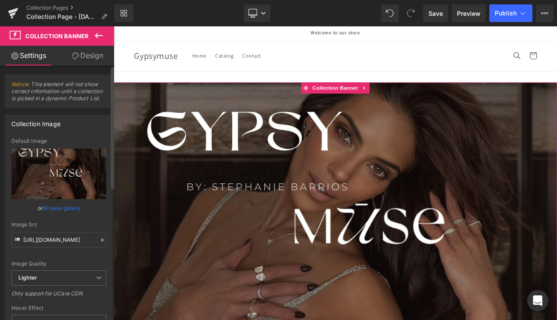
click at [52, 211] on link "Browse gallery" at bounding box center [61, 207] width 37 height 15
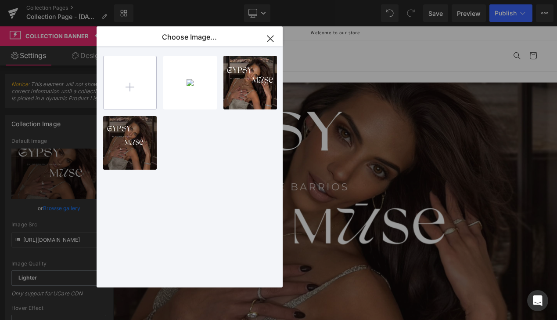
click at [109, 83] on input "file" at bounding box center [130, 82] width 53 height 53
type input "C:\fakepath\Untitled (1024 x 1024 px) (3).jpg"
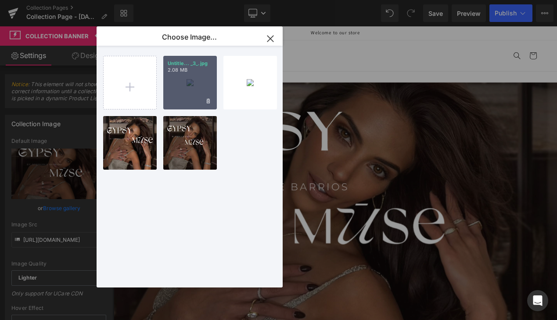
click at [183, 83] on div "Untitle... _3_.jpg 2.08 MB" at bounding box center [190, 83] width 54 height 54
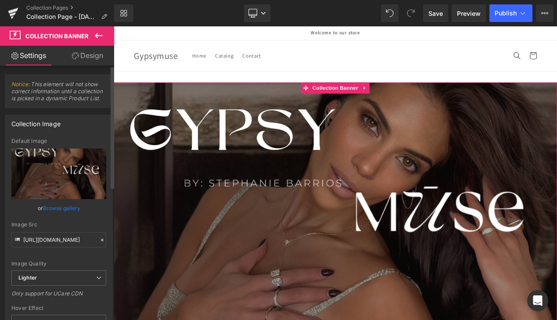
click at [51, 207] on link "Browse gallery" at bounding box center [61, 207] width 37 height 15
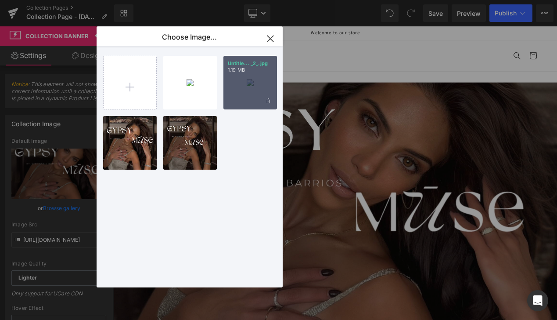
click at [239, 103] on div "Untitle... _2_.jpg 1.19 MB" at bounding box center [251, 83] width 54 height 54
type input "[URL][DOMAIN_NAME]"
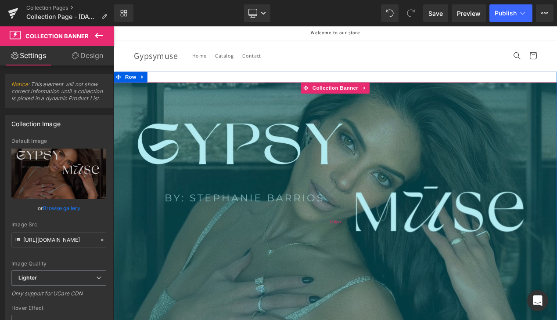
click at [424, 188] on div "758px" at bounding box center [379, 260] width 531 height 333
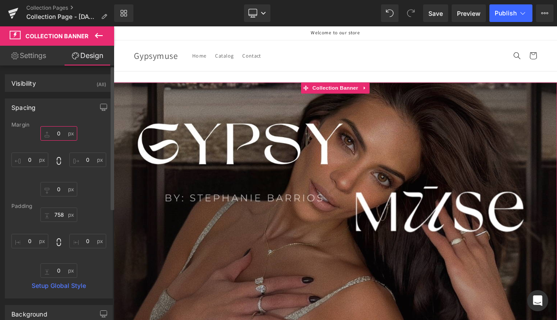
click at [43, 134] on input "0" at bounding box center [58, 133] width 37 height 14
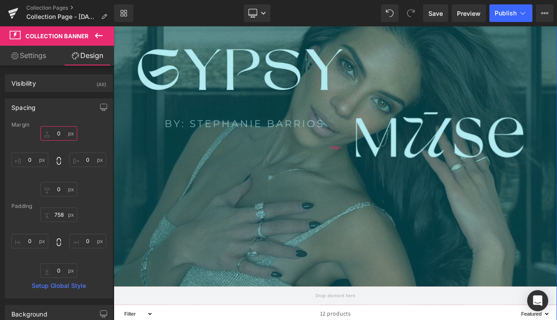
scroll to position [94, 0]
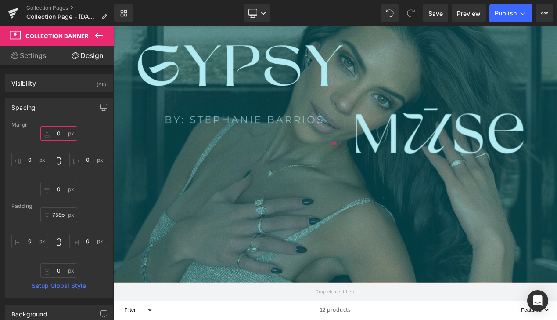
click at [222, 237] on div "758px" at bounding box center [379, 166] width 531 height 333
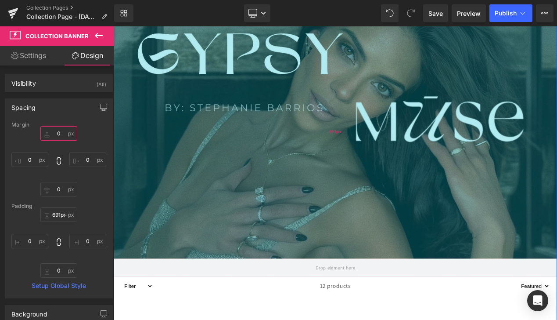
drag, startPoint x: 222, startPoint y: 331, endPoint x: 227, endPoint y: 301, distance: 30.7
click at [227, 302] on div "693px" at bounding box center [379, 152] width 531 height 304
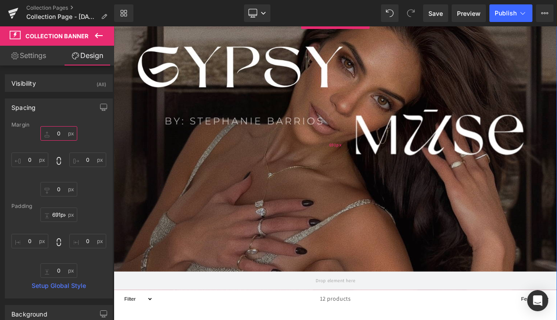
scroll to position [0, 0]
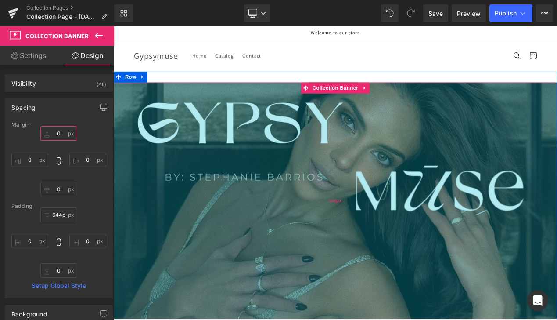
drag, startPoint x: 246, startPoint y: 262, endPoint x: 246, endPoint y: 241, distance: 20.6
click at [246, 241] on div "644px" at bounding box center [379, 235] width 531 height 283
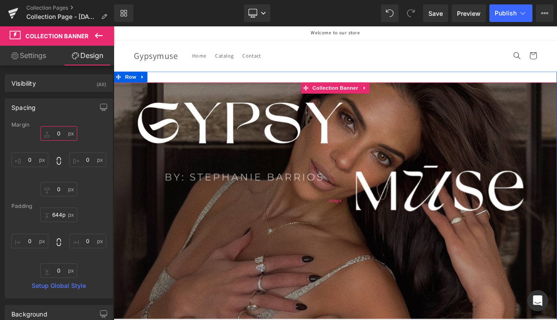
scroll to position [0, 0]
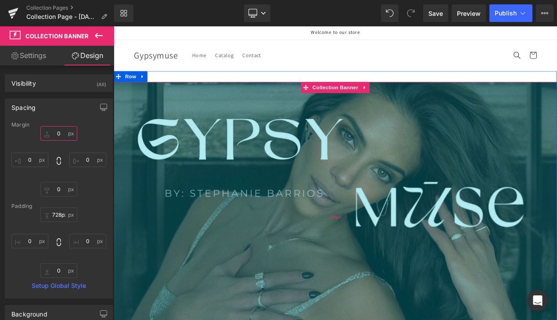
type input "727px"
drag, startPoint x: 238, startPoint y: 249, endPoint x: 237, endPoint y: 283, distance: 34.3
click at [237, 283] on div "735px" at bounding box center [379, 254] width 531 height 323
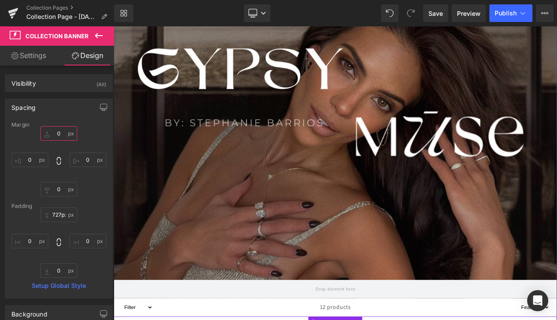
scroll to position [0, 0]
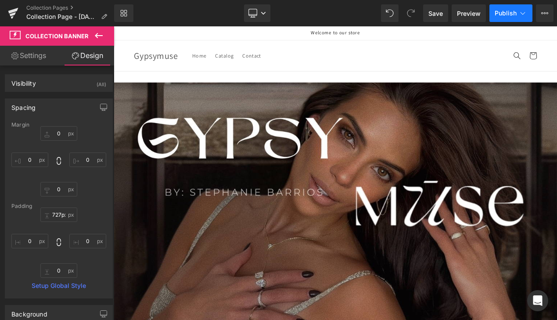
click at [508, 13] on span "Publish" at bounding box center [506, 13] width 22 height 7
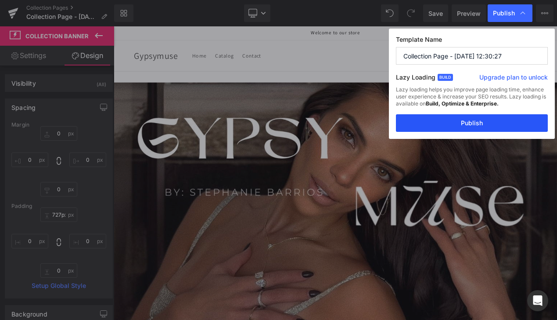
click at [483, 123] on button "Publish" at bounding box center [472, 123] width 152 height 18
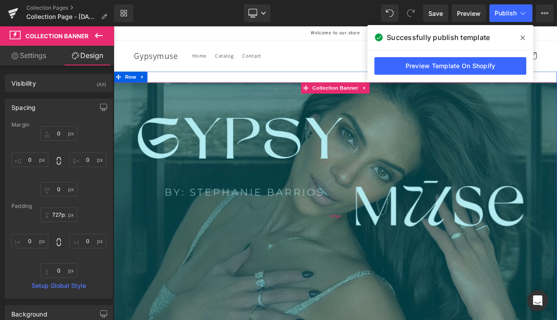
click at [208, 164] on div "727px" at bounding box center [379, 253] width 531 height 319
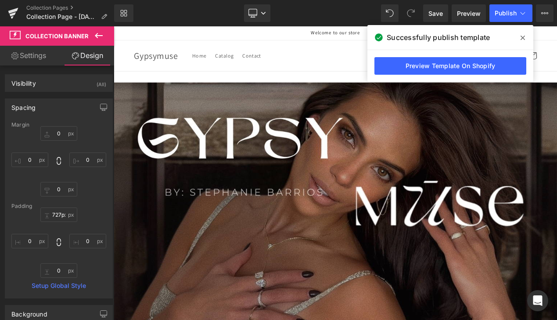
click at [114, 26] on div "727px" at bounding box center [114, 26] width 0 height 0
click at [96, 34] on icon at bounding box center [99, 35] width 8 height 5
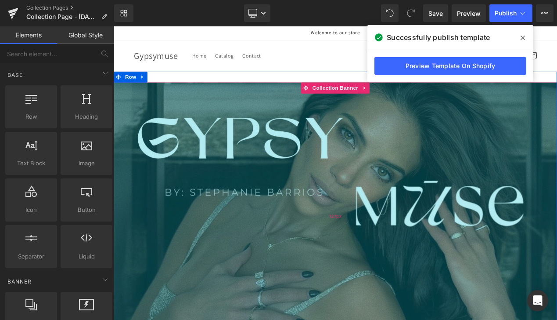
click at [215, 220] on div "727px" at bounding box center [379, 253] width 531 height 319
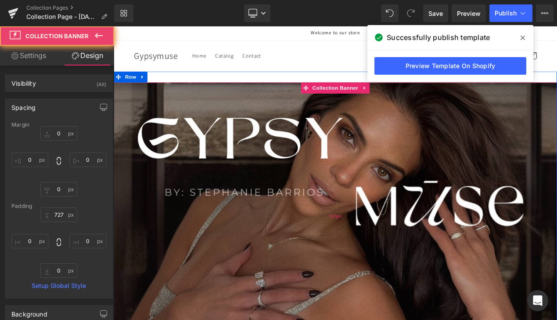
type input "728px"
click at [214, 221] on div "727px" at bounding box center [379, 253] width 531 height 319
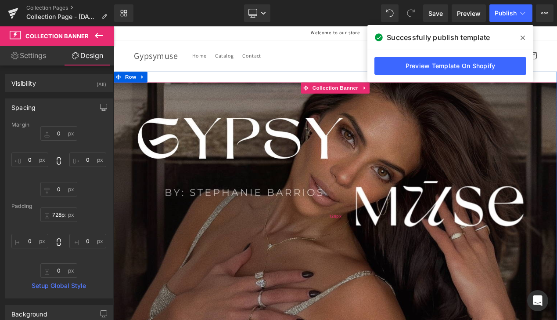
click at [214, 221] on div "728px" at bounding box center [379, 254] width 531 height 320
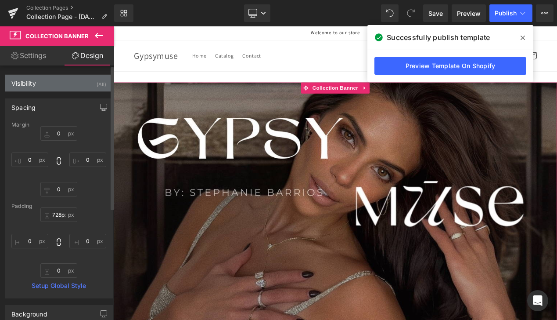
click at [72, 87] on div "Visibility (All)" at bounding box center [58, 83] width 107 height 17
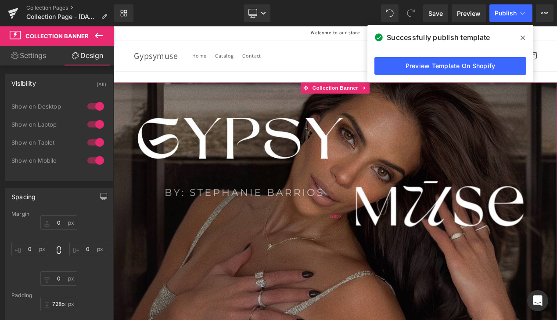
click at [216, 173] on div "728px" at bounding box center [379, 254] width 531 height 320
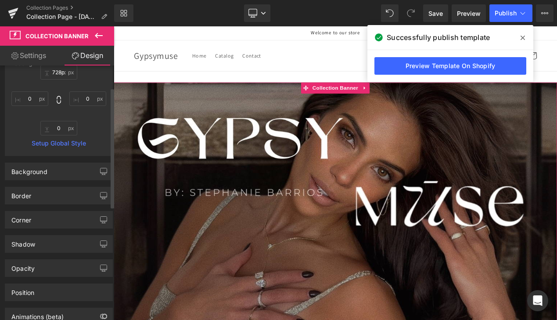
scroll to position [286, 0]
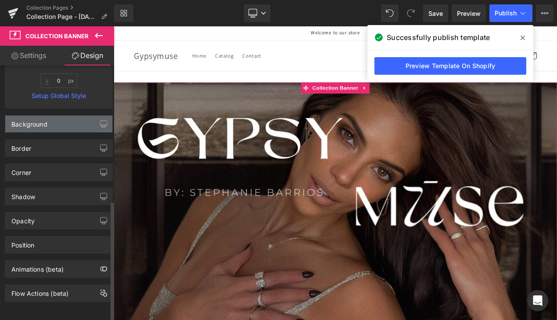
click at [47, 116] on div "Background" at bounding box center [58, 124] width 107 height 17
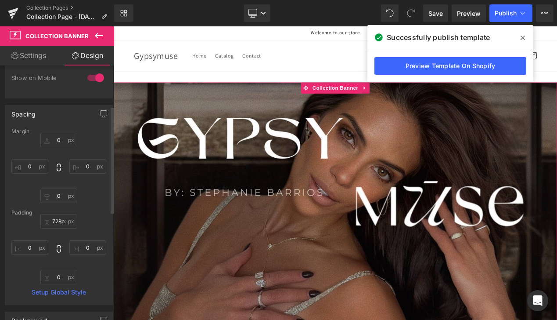
scroll to position [0, 0]
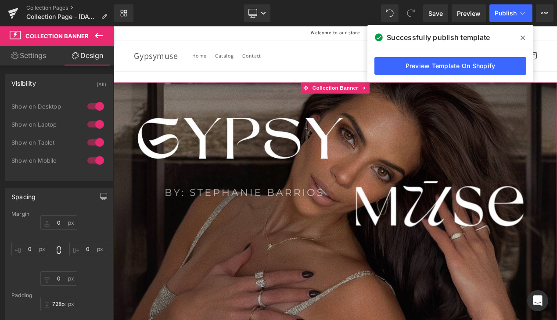
click at [53, 57] on link "Settings" at bounding box center [28, 56] width 57 height 20
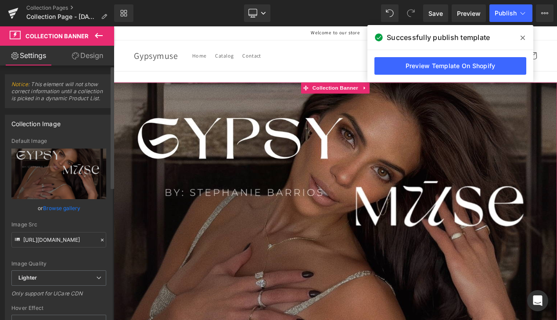
click at [56, 211] on link "Browse gallery" at bounding box center [61, 207] width 37 height 15
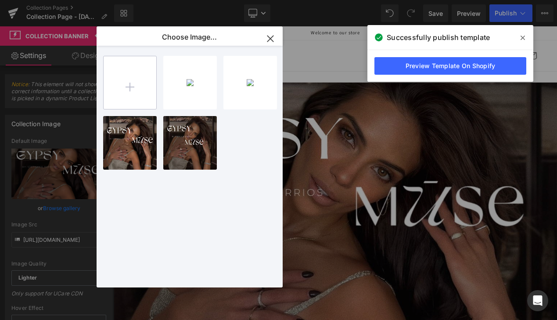
click at [130, 83] on input "file" at bounding box center [130, 82] width 53 height 53
type input "C:\fakepath\1.jpg"
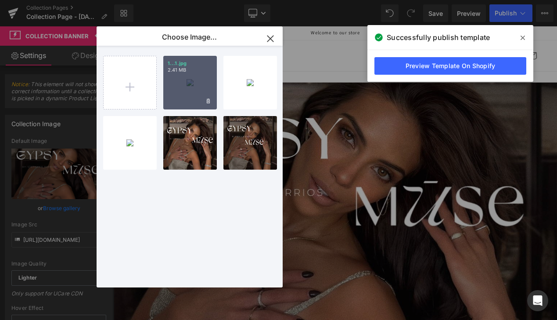
click at [193, 76] on div "1...1.jpg 2.41 MB" at bounding box center [190, 83] width 54 height 54
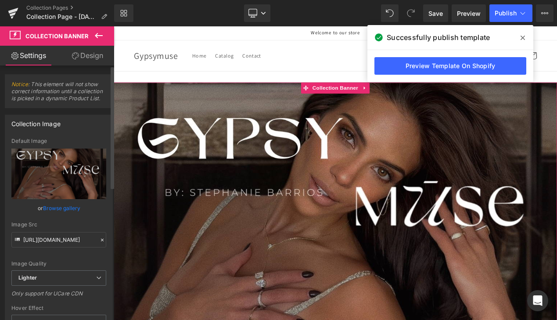
click at [61, 207] on link "Browse gallery" at bounding box center [61, 207] width 37 height 15
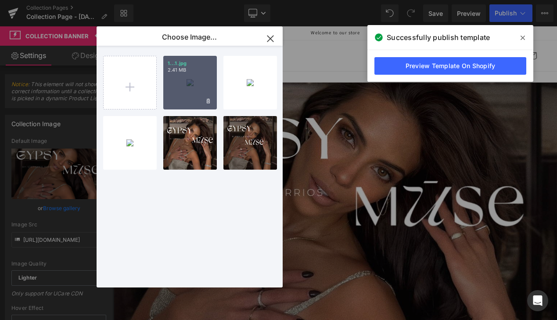
click at [197, 79] on div "1...1.jpg 2.41 MB" at bounding box center [190, 83] width 54 height 54
type input "https://ucarecdn.com/97096af8-5190-4225-baa7-fa4a441c0e9f/-/format/auto/-/previ…"
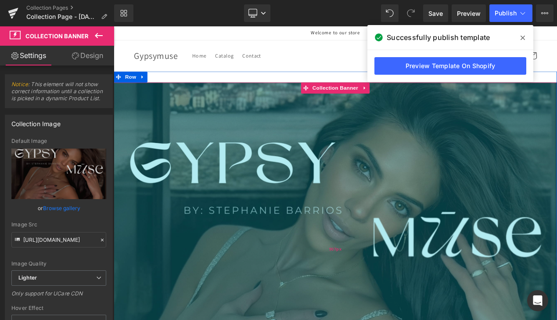
drag, startPoint x: 351, startPoint y: 268, endPoint x: 358, endPoint y: 347, distance: 78.9
click at [358, 319] on div "907px" at bounding box center [379, 293] width 531 height 398
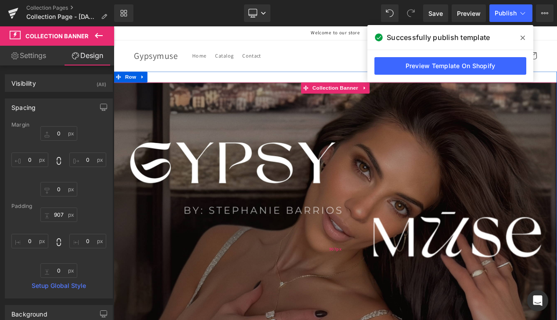
type input "907px"
click at [186, 157] on div "907px" at bounding box center [379, 293] width 531 height 398
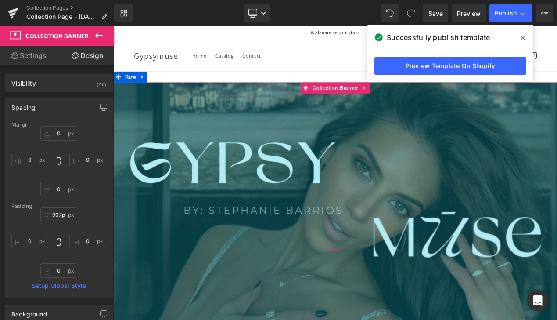
click at [184, 156] on div "907px" at bounding box center [379, 293] width 531 height 398
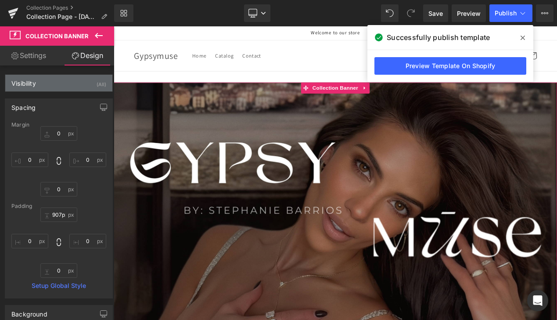
click at [65, 82] on div "Visibility (All)" at bounding box center [58, 83] width 107 height 17
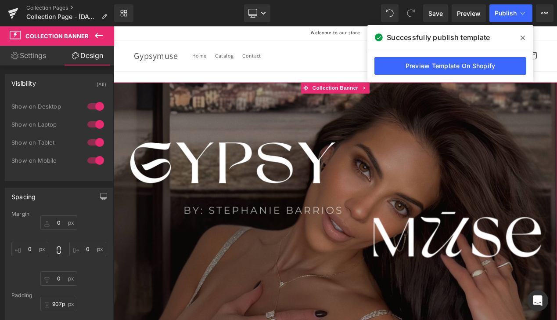
click at [37, 58] on link "Settings" at bounding box center [28, 56] width 57 height 20
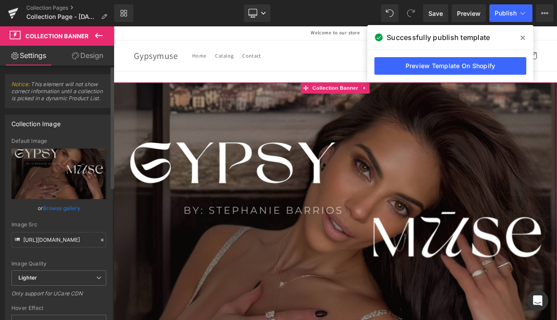
click at [62, 209] on link "Browse gallery" at bounding box center [61, 207] width 37 height 15
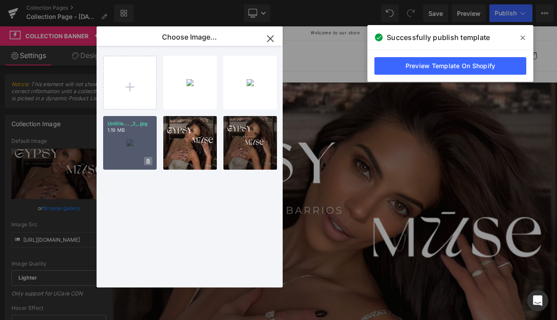
click at [148, 159] on icon at bounding box center [148, 161] width 3 height 5
click at [148, 159] on span "No" at bounding box center [141, 160] width 22 height 9
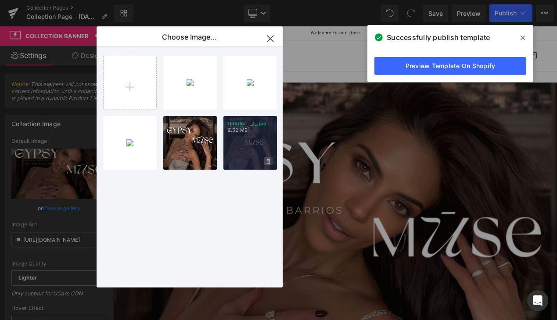
click at [270, 163] on span at bounding box center [268, 161] width 8 height 8
click at [237, 162] on span "Yes" at bounding box center [239, 160] width 22 height 9
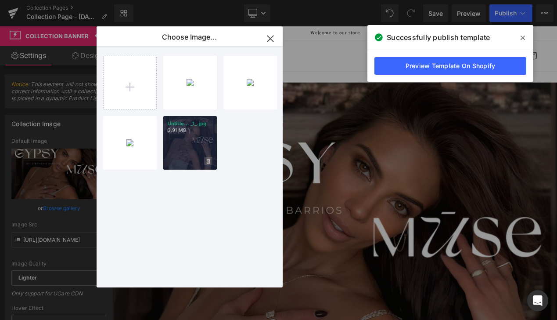
click at [206, 159] on span at bounding box center [208, 161] width 8 height 8
click at [183, 159] on span "Yes" at bounding box center [179, 160] width 22 height 9
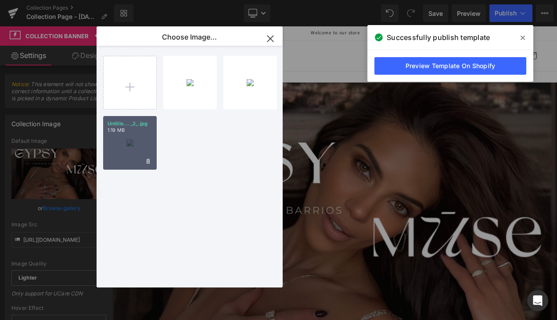
click at [152, 139] on div "Untitle... _2_.jpg 1.19 MB" at bounding box center [130, 143] width 54 height 54
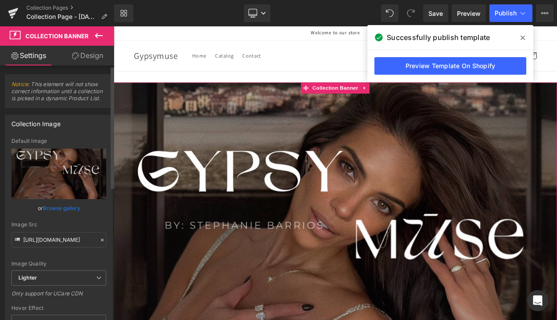
click at [71, 201] on link "Browse gallery" at bounding box center [61, 207] width 37 height 15
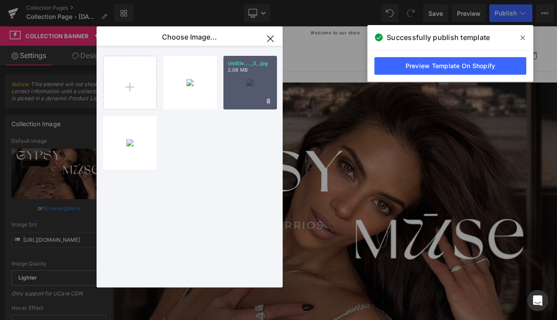
click at [246, 96] on div "Untitle... _3_.jpg 2.08 MB" at bounding box center [251, 83] width 54 height 54
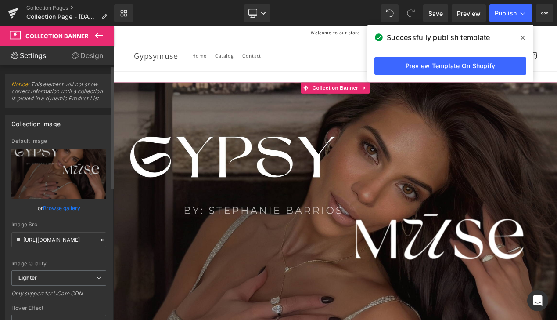
click at [58, 207] on link "Browse gallery" at bounding box center [61, 207] width 37 height 15
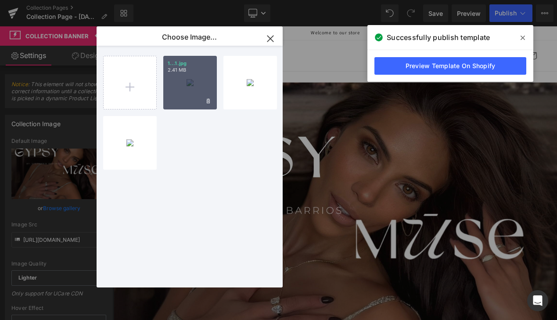
click at [191, 90] on div "1...1.jpg 2.41 MB" at bounding box center [190, 83] width 54 height 54
type input "https://ucarecdn.com/97096af8-5190-4225-baa7-fa4a441c0e9f/-/format/auto/-/previ…"
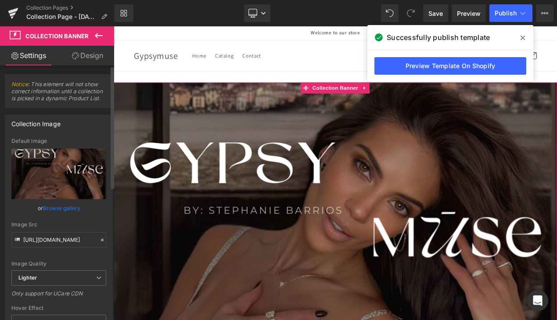
click at [57, 204] on link "Browse gallery" at bounding box center [61, 207] width 37 height 15
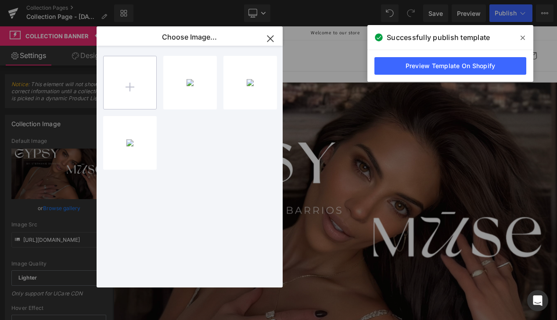
click at [140, 79] on input "file" at bounding box center [130, 82] width 53 height 53
type input "C:\fakepath\Untitled (1024 x 1024 px).jpg"
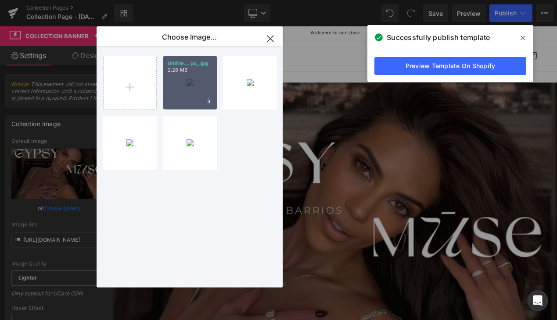
click at [192, 79] on div "Untitle... px_.jpg 2.28 MB" at bounding box center [190, 83] width 54 height 54
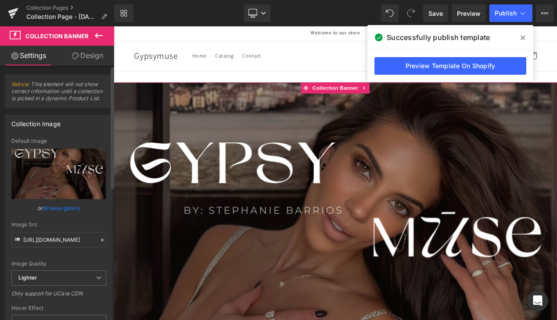
click at [66, 213] on link "Browse gallery" at bounding box center [61, 207] width 37 height 15
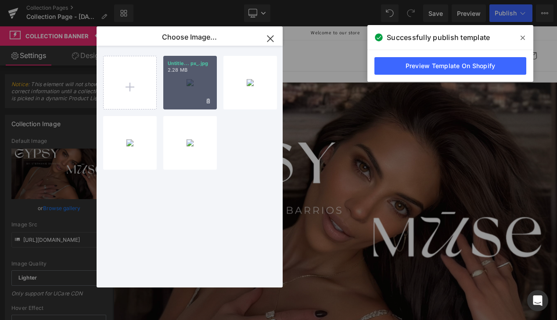
click at [187, 72] on p "2.28 MB" at bounding box center [190, 70] width 45 height 7
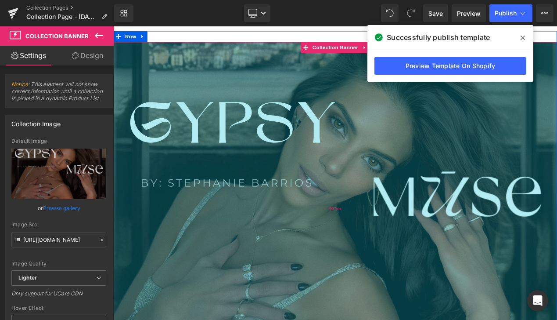
scroll to position [47, 0]
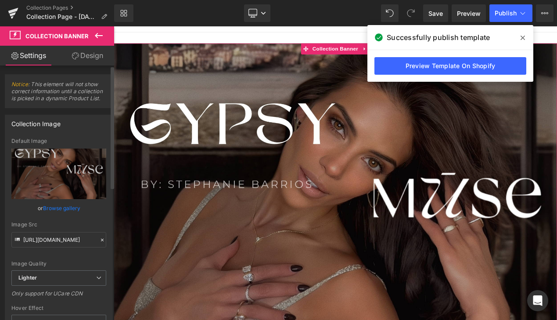
click at [68, 206] on link "Browse gallery" at bounding box center [61, 207] width 37 height 15
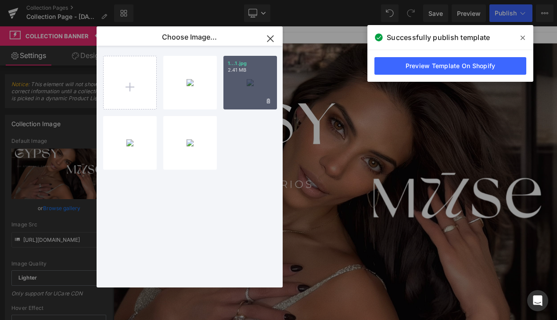
click at [245, 93] on div "1...1.jpg 2.41 MB" at bounding box center [251, 83] width 54 height 54
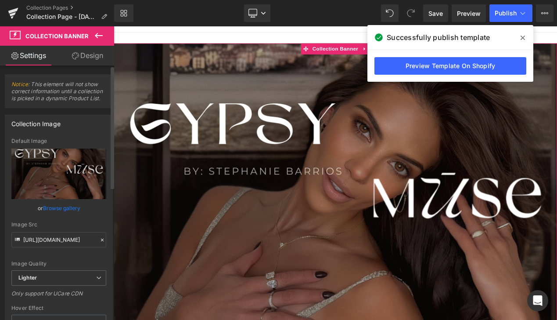
click at [66, 207] on link "Browse gallery" at bounding box center [61, 207] width 37 height 15
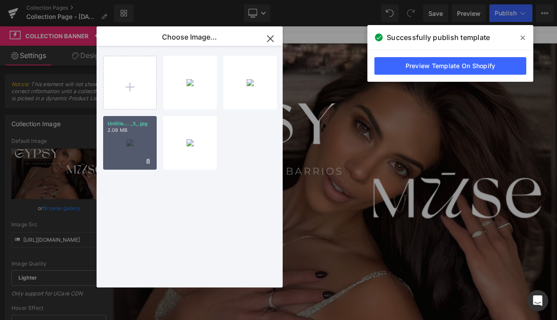
click at [132, 151] on div "Untitle... _3_.jpg 2.08 MB" at bounding box center [130, 143] width 54 height 54
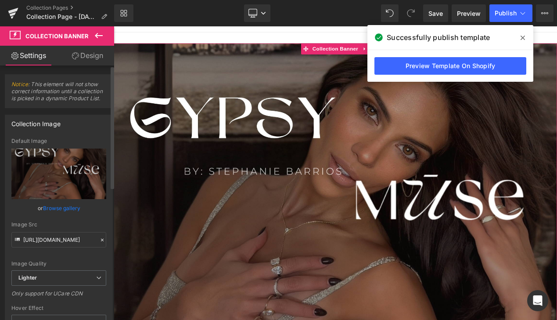
click at [59, 205] on link "Browse gallery" at bounding box center [61, 207] width 37 height 15
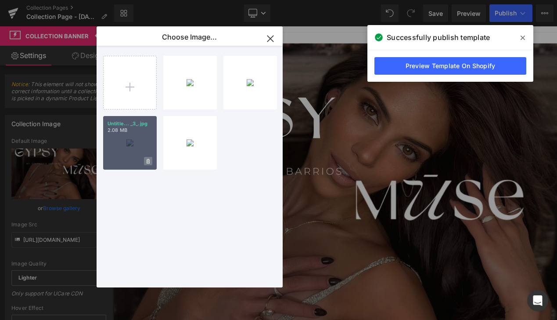
click at [148, 161] on icon at bounding box center [148, 161] width 3 height 5
click at [115, 163] on span "Yes" at bounding box center [119, 160] width 22 height 9
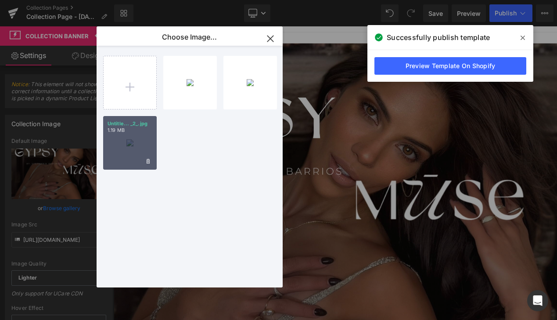
click at [112, 148] on div "Untitle... _2_.jpg 1.19 MB" at bounding box center [130, 143] width 54 height 54
type input "https://ucarecdn.com/14229a6d-886d-487f-8654-0d86249aff6b/-/format/auto/-/previ…"
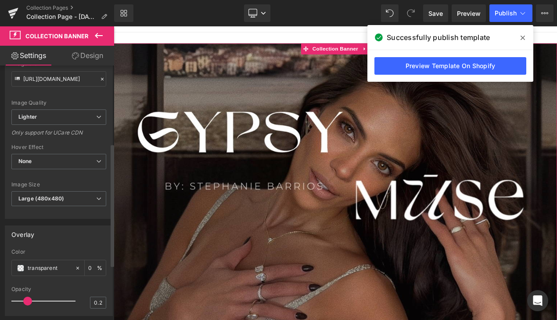
scroll to position [159, 0]
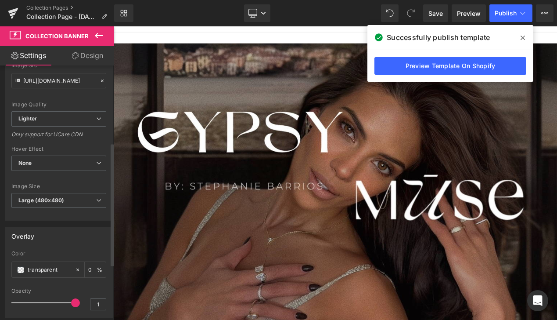
drag, startPoint x: 32, startPoint y: 302, endPoint x: 78, endPoint y: 301, distance: 46.6
click at [79, 302] on div "Opacity 1" at bounding box center [58, 302] width 95 height 29
type input "0"
drag, startPoint x: 73, startPoint y: 305, endPoint x: -9, endPoint y: 304, distance: 82.1
click at [0, 304] on html "You are previewing how the will restyle your page. You can not edit Elements in…" at bounding box center [278, 160] width 557 height 320
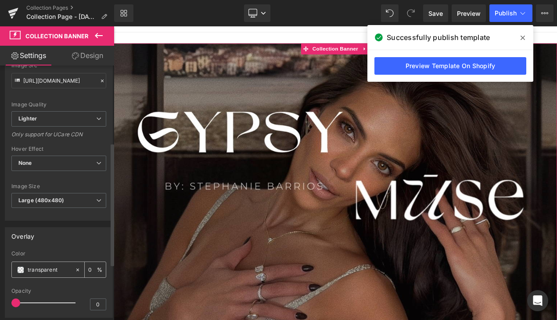
click at [89, 272] on input "0" at bounding box center [92, 269] width 9 height 10
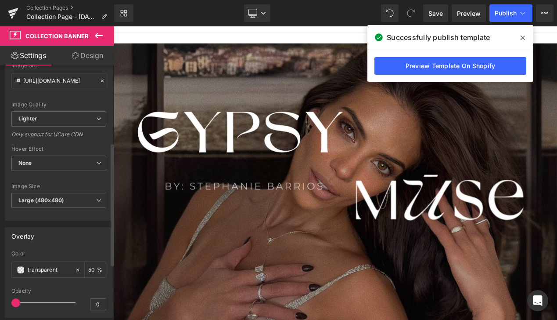
type input "50"
click at [88, 243] on div "Overlay" at bounding box center [58, 236] width 107 height 17
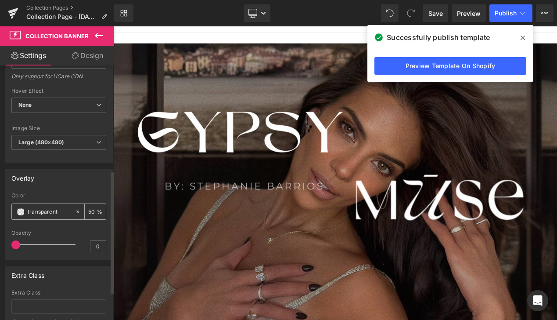
scroll to position [216, 0]
type input "0.2"
drag, startPoint x: 18, startPoint y: 243, endPoint x: 25, endPoint y: 243, distance: 7.0
click at [20, 243] on span at bounding box center [15, 245] width 9 height 9
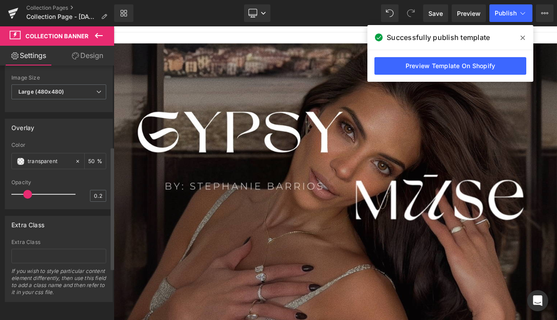
scroll to position [0, 0]
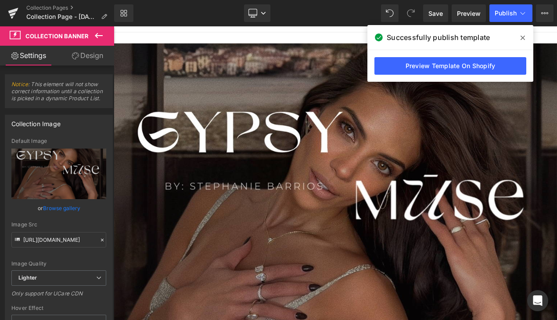
click at [77, 55] on icon at bounding box center [75, 55] width 7 height 7
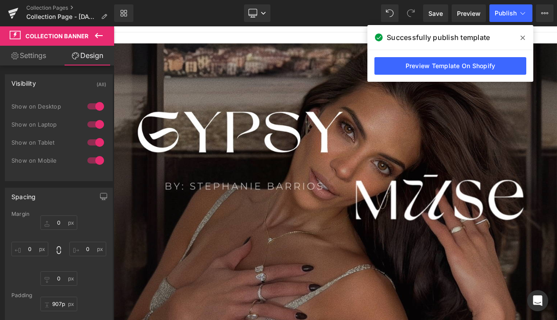
type input "0"
type input "907"
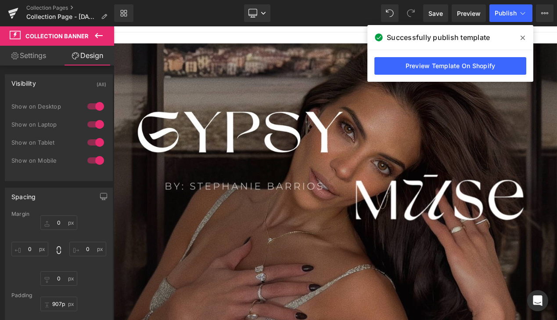
type input "0"
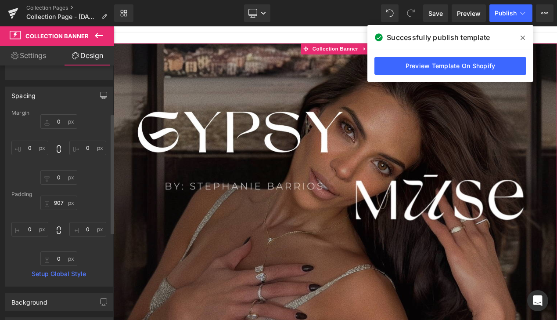
click at [66, 312] on div "Border Border Style Custom Custom Setup Global Style Custom Setup Global Style …" at bounding box center [59, 323] width 118 height 24
click at [66, 304] on div "Background" at bounding box center [58, 301] width 107 height 17
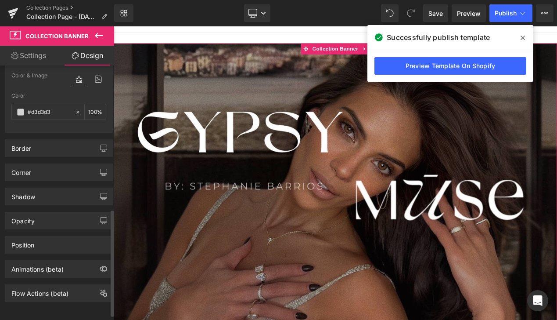
scroll to position [354, 0]
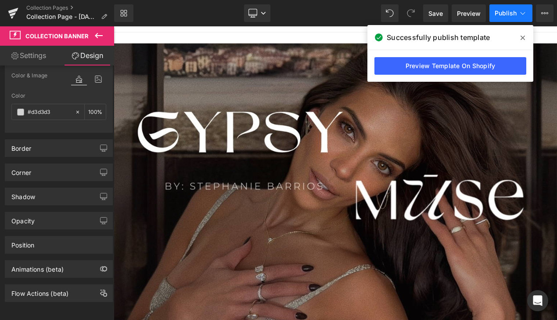
click at [516, 9] on button "Publish" at bounding box center [511, 13] width 43 height 18
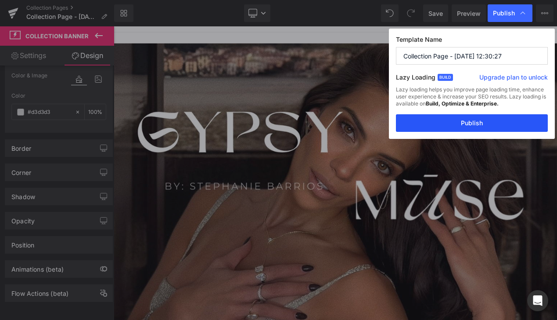
click at [451, 123] on button "Publish" at bounding box center [472, 123] width 152 height 18
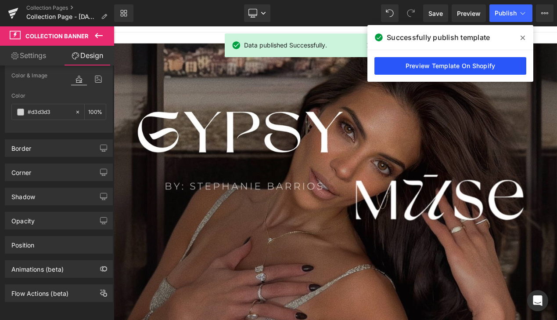
click at [428, 65] on link "Preview Template On Shopify" at bounding box center [451, 66] width 152 height 18
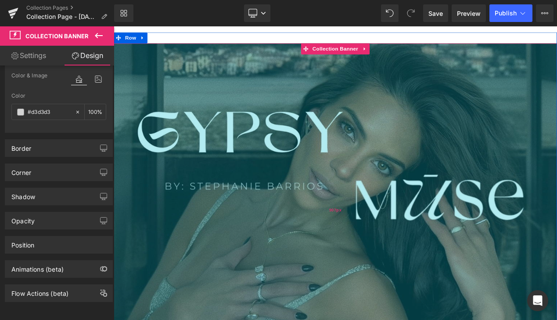
type input "907px"
click at [205, 159] on div "907px" at bounding box center [379, 246] width 531 height 398
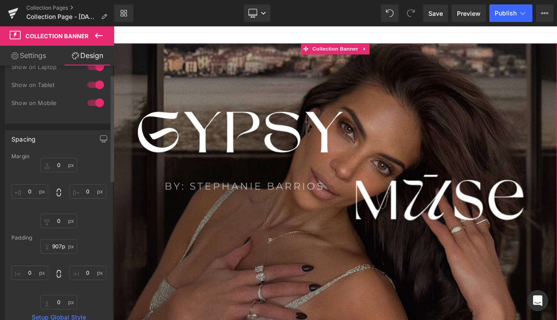
scroll to position [0, 0]
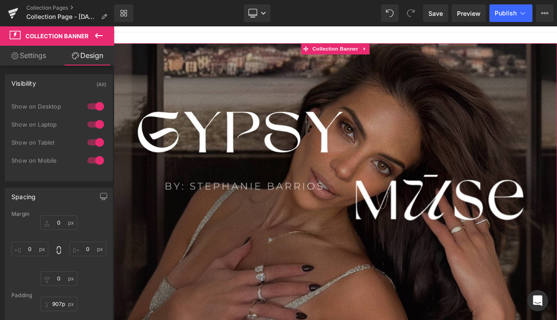
click at [26, 55] on link "Settings" at bounding box center [28, 56] width 57 height 20
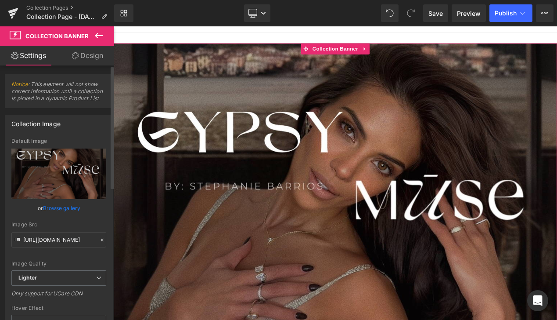
click at [54, 208] on link "Browse gallery" at bounding box center [61, 207] width 37 height 15
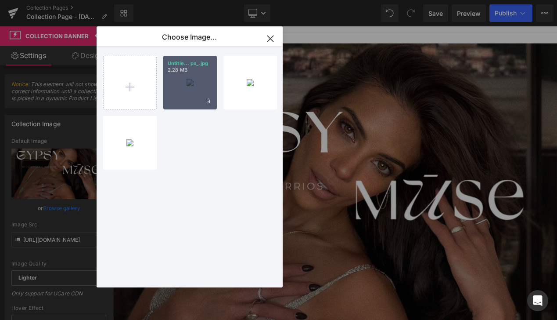
click at [189, 76] on div "Untitle... px_.jpg 2.28 MB" at bounding box center [190, 83] width 54 height 54
type input "https://ucarecdn.com/4481efcd-d44f-45d8-bc11-ab9b74a98c3d/-/format/auto/-/previ…"
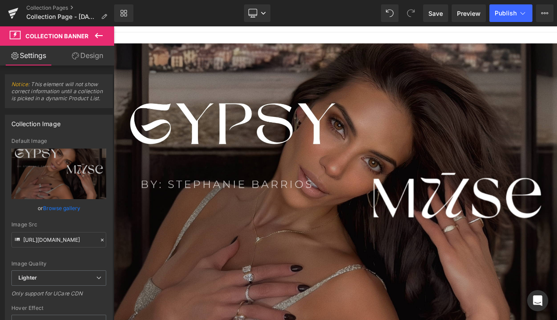
click at [98, 33] on icon at bounding box center [99, 35] width 11 height 11
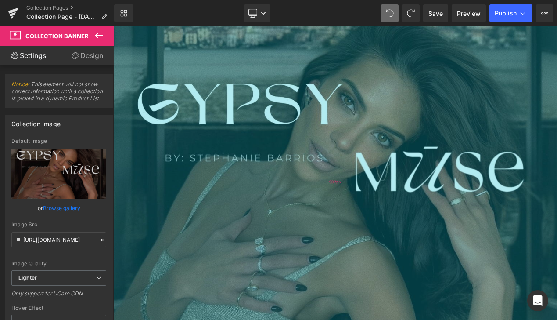
click at [302, 183] on div "907px" at bounding box center [379, 212] width 531 height 398
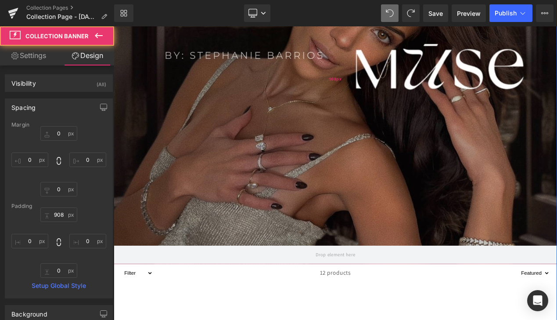
scroll to position [206, 0]
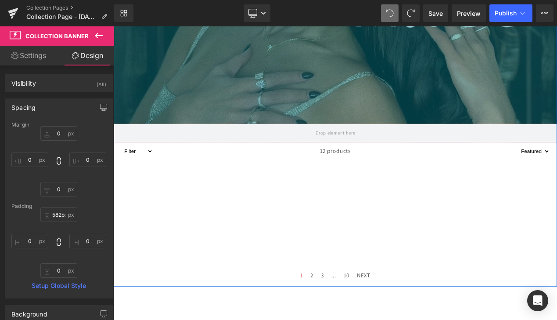
drag, startPoint x: 369, startPoint y: 284, endPoint x: 361, endPoint y: 141, distance: 143.4
click at [361, 141] on div "582px" at bounding box center [379, 15] width 531 height 256
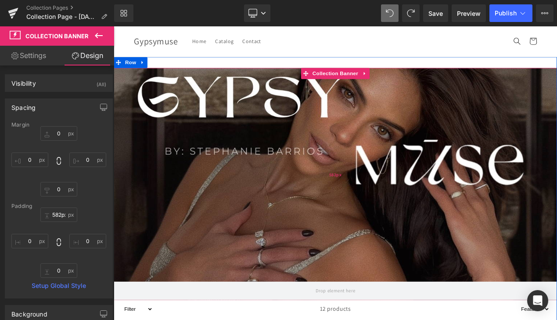
scroll to position [29, 0]
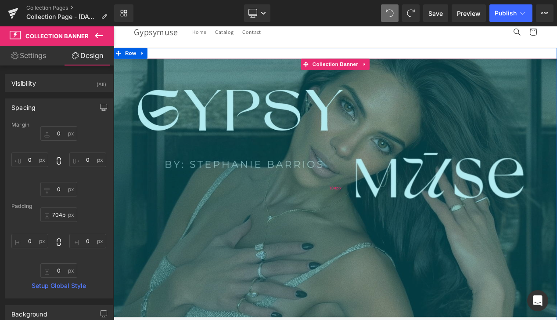
type input "703px"
drag, startPoint x: 363, startPoint y: 240, endPoint x: 363, endPoint y: 293, distance: 52.7
click at [364, 293] on div "704px" at bounding box center [379, 219] width 531 height 309
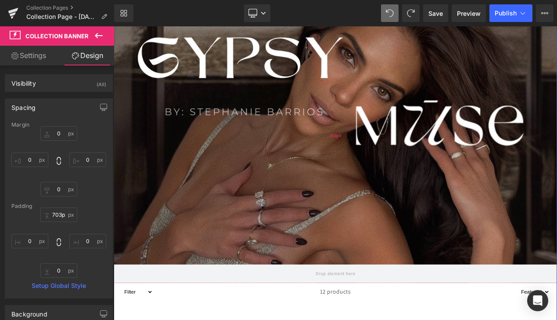
scroll to position [92, 0]
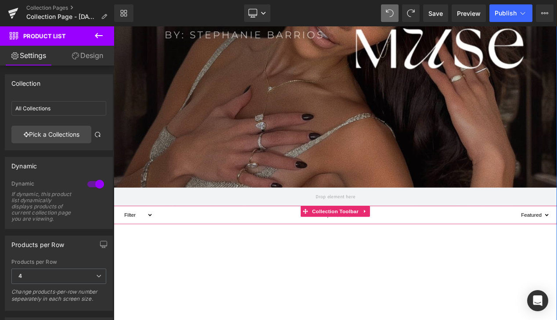
scroll to position [251, 0]
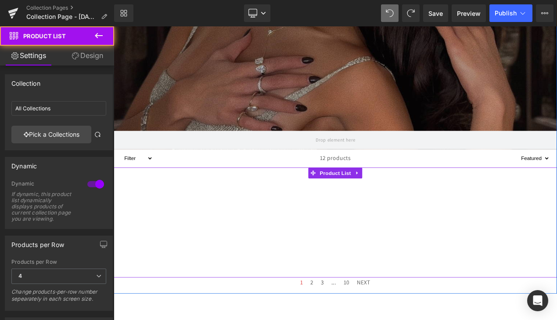
click at [321, 284] on div "Products not found. Product List" at bounding box center [379, 261] width 531 height 132
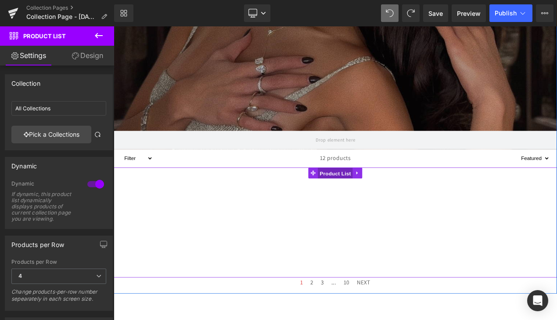
click at [366, 202] on span "Product List" at bounding box center [379, 202] width 42 height 13
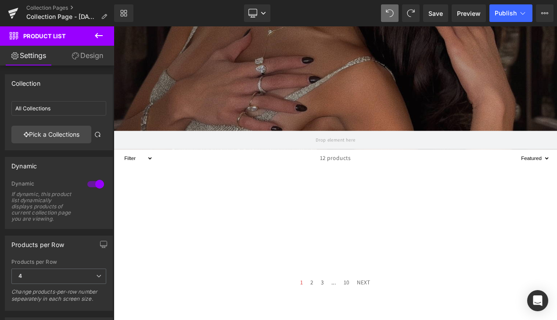
click at [103, 35] on icon at bounding box center [99, 35] width 11 height 11
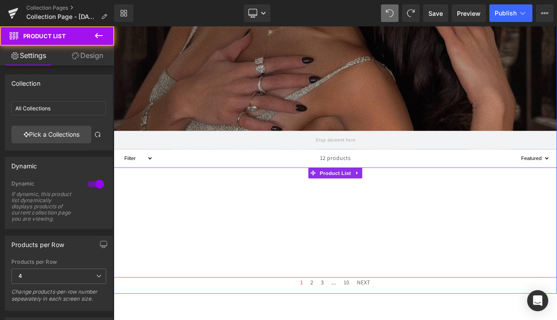
click at [229, 248] on div "Products not found. Product List" at bounding box center [379, 261] width 531 height 132
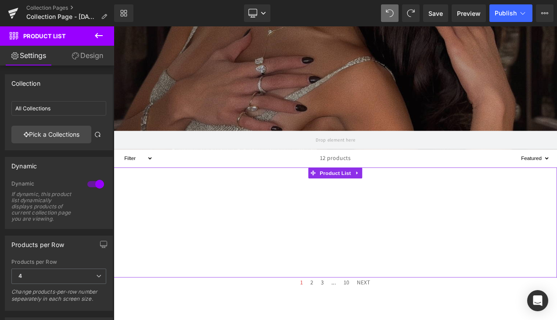
click at [81, 54] on link "Design" at bounding box center [87, 56] width 57 height 20
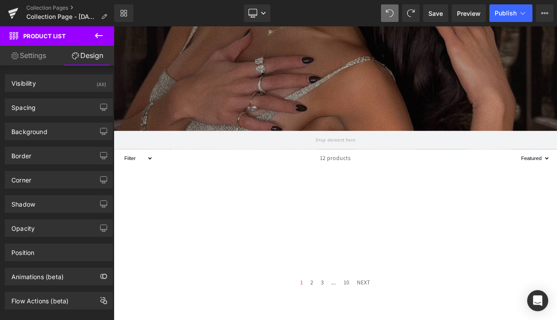
click at [98, 38] on icon at bounding box center [99, 35] width 11 height 11
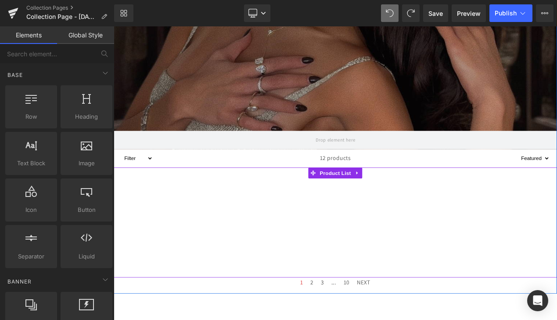
click at [211, 252] on div "Products not found. Product List" at bounding box center [379, 261] width 531 height 132
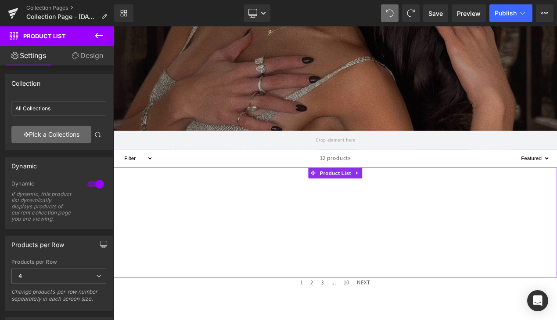
click at [57, 139] on link "Pick a Collections" at bounding box center [51, 135] width 80 height 18
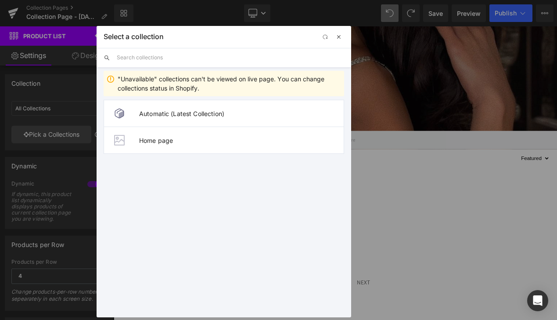
click at [340, 42] on button "button" at bounding box center [339, 37] width 11 height 11
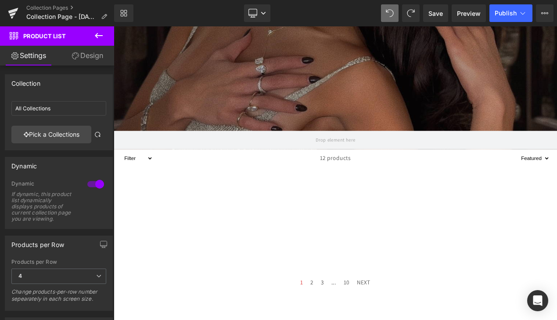
click at [98, 38] on icon at bounding box center [99, 35] width 11 height 11
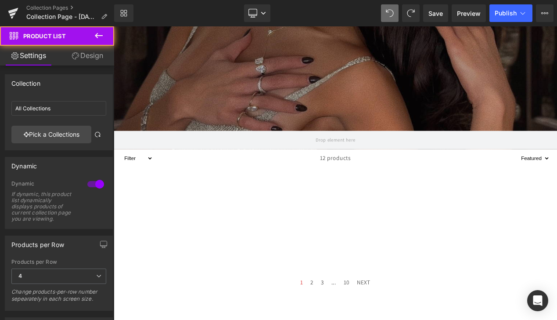
click at [235, 256] on div "Products not found. Product List" at bounding box center [379, 261] width 531 height 132
